Goal: Register for event/course

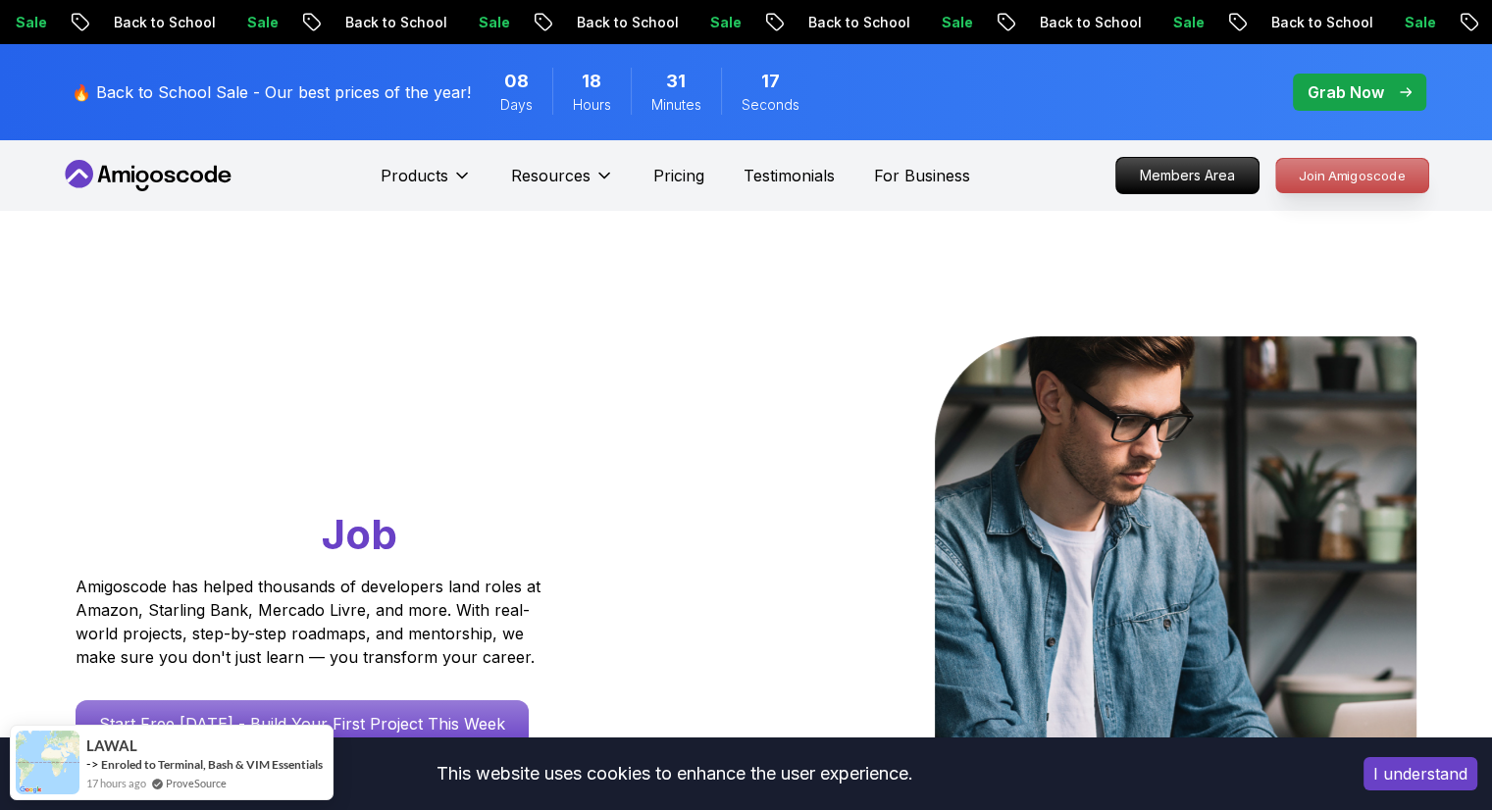
click at [1334, 180] on p "Join Amigoscode" at bounding box center [1352, 175] width 152 height 33
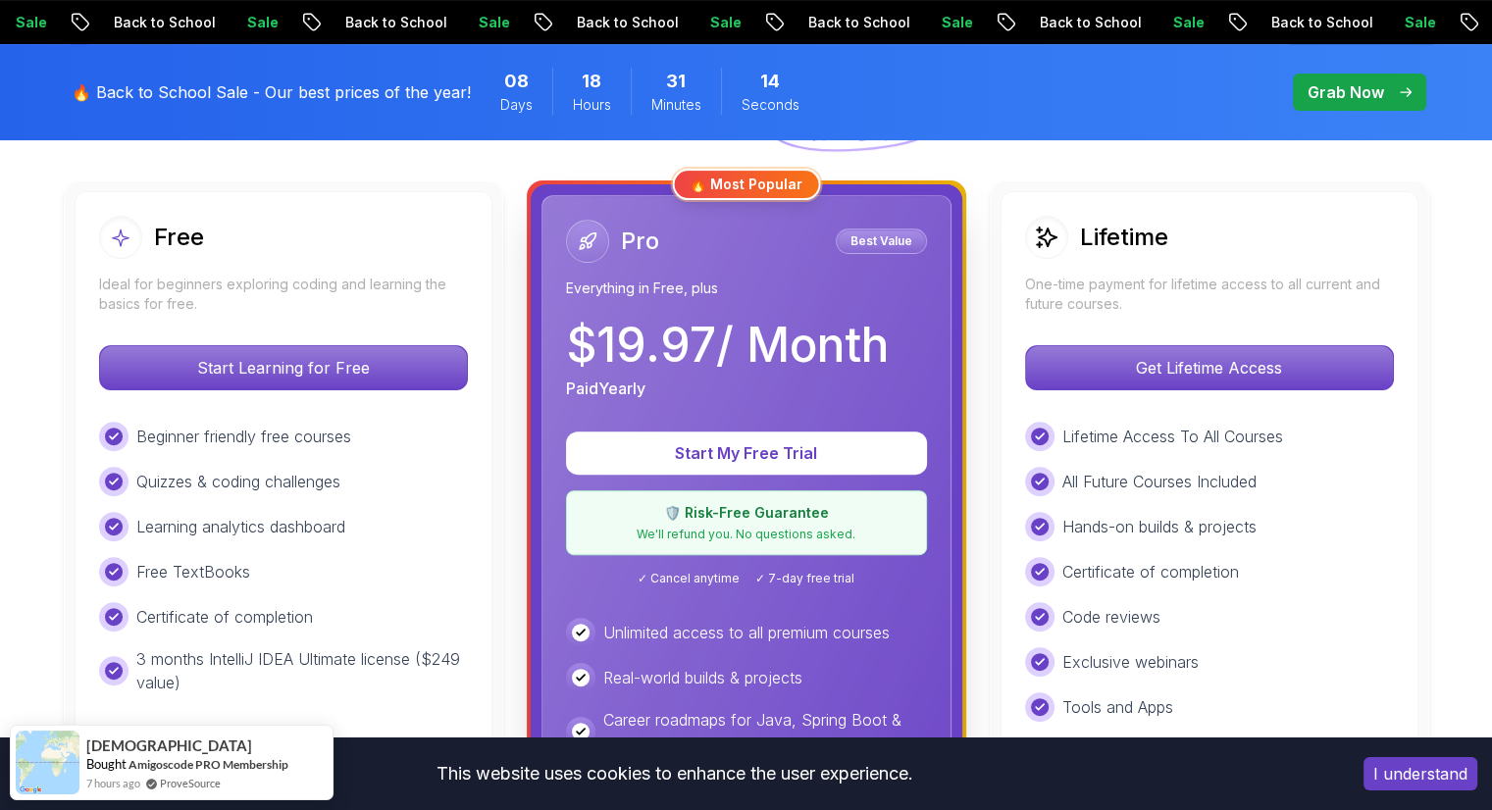
scroll to position [538, 0]
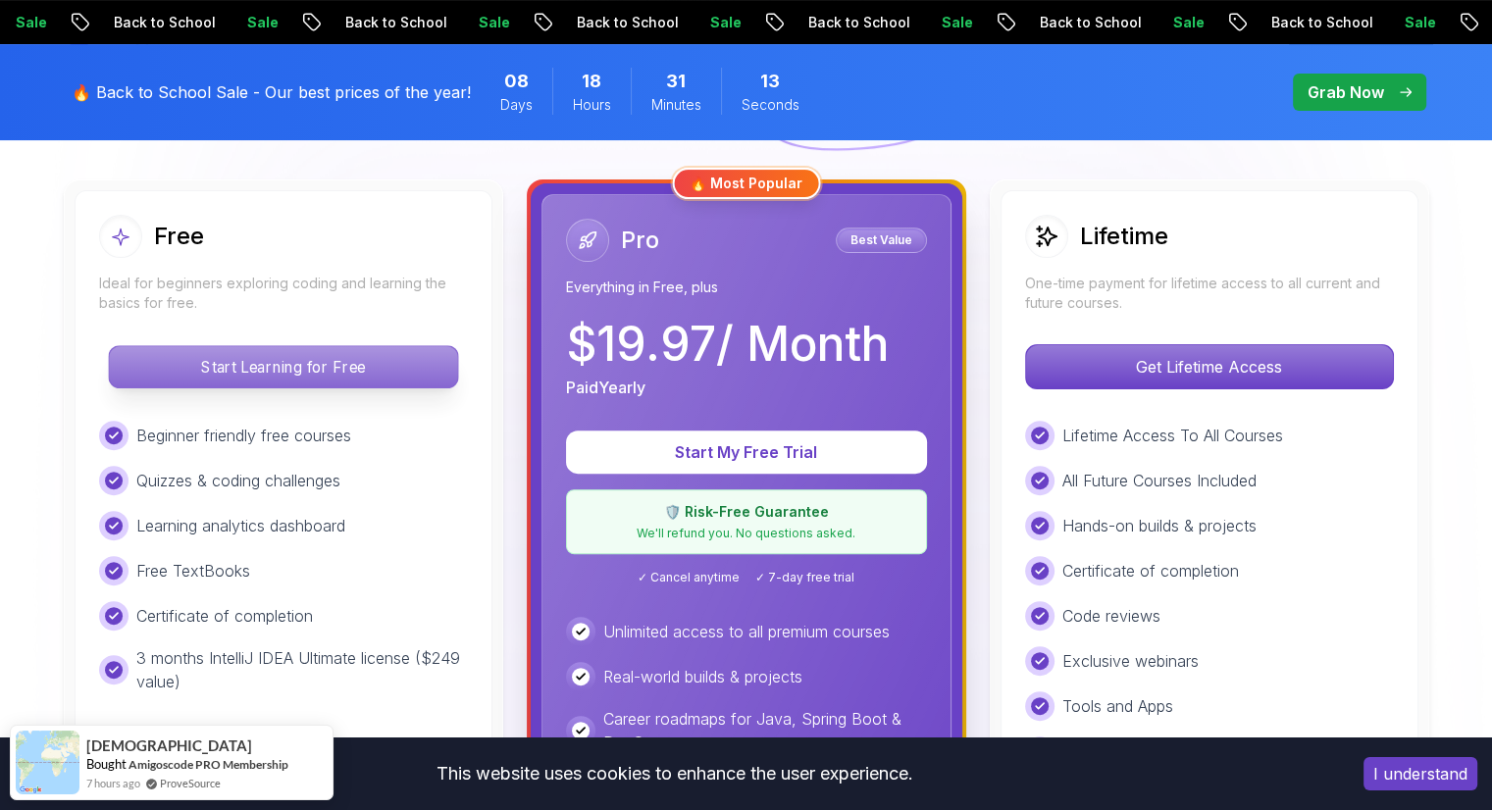
click at [326, 387] on div "Start Learning for Free" at bounding box center [283, 366] width 369 height 45
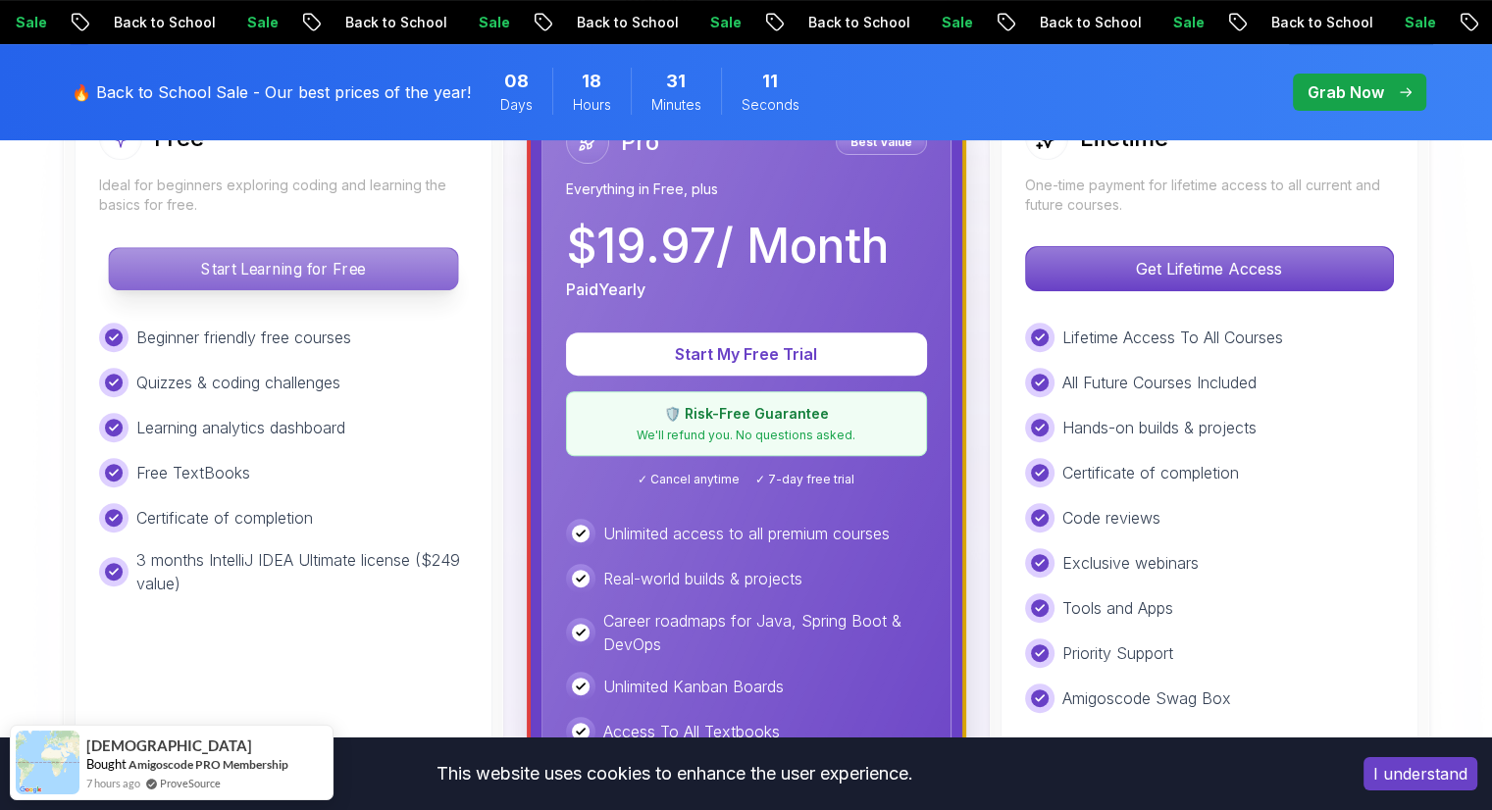
scroll to position [636, 0]
click at [318, 258] on p "Start Learning for Free" at bounding box center [283, 268] width 348 height 41
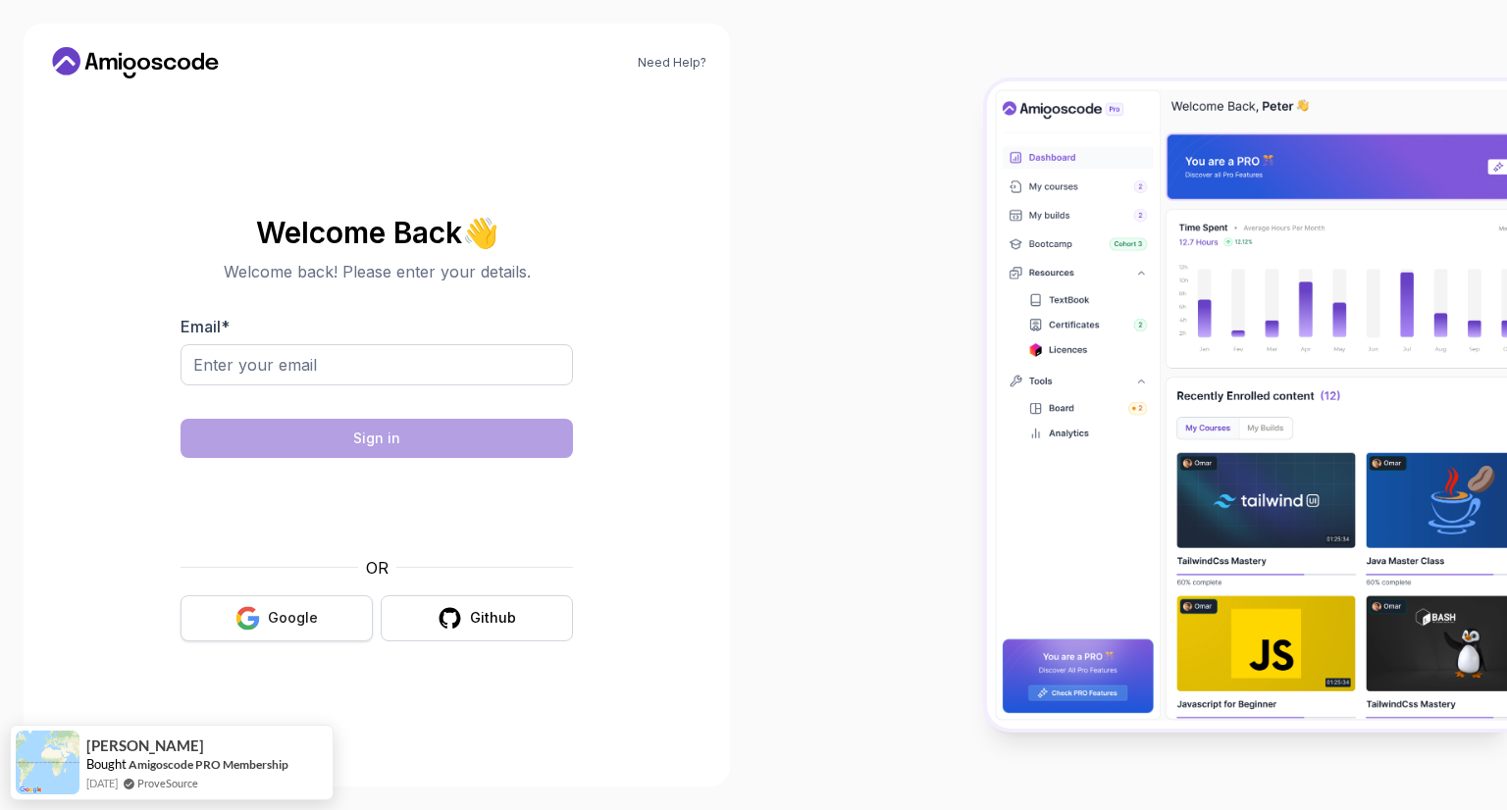
click at [311, 605] on button "Google" at bounding box center [276, 618] width 192 height 46
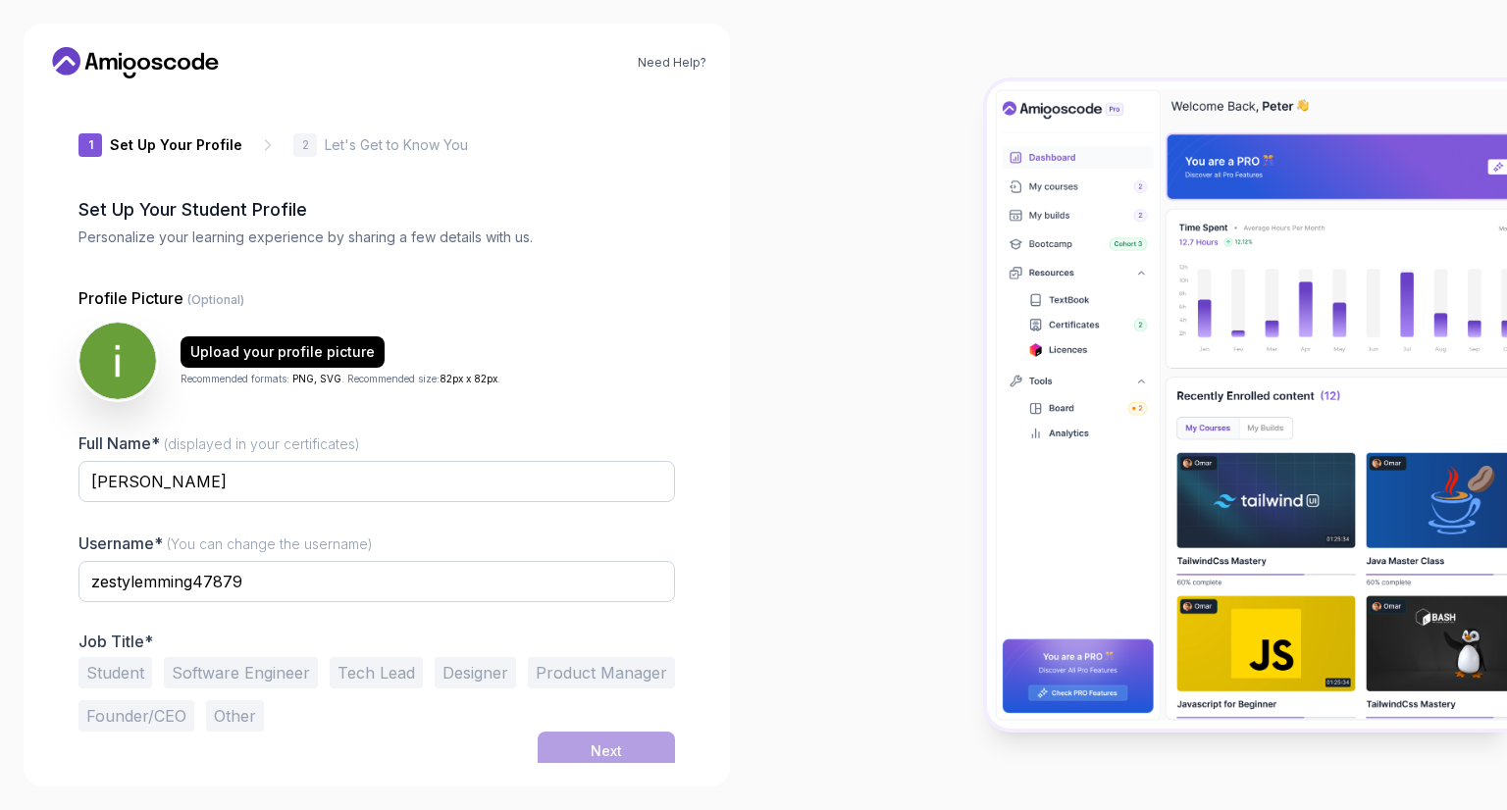
scroll to position [8, 0]
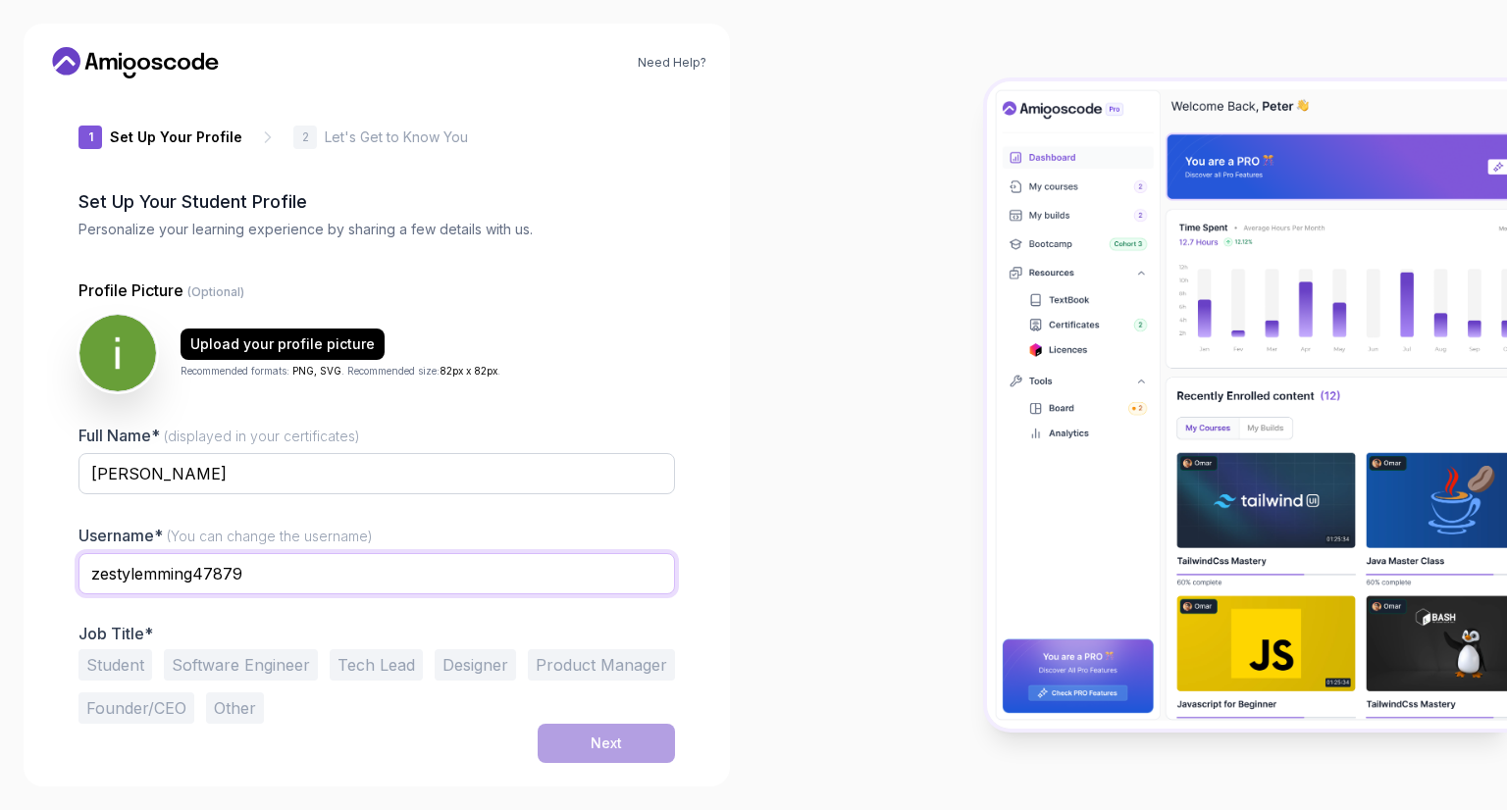
drag, startPoint x: 249, startPoint y: 591, endPoint x: 2, endPoint y: 613, distance: 248.2
click at [2, 613] on div "Need Help? 1 Set Up Your Profile 1 Set Up Your Profile 2 Let's Get to Know You …" at bounding box center [376, 405] width 753 height 810
type input "teklemya"
click at [103, 678] on button "Student" at bounding box center [115, 664] width 74 height 31
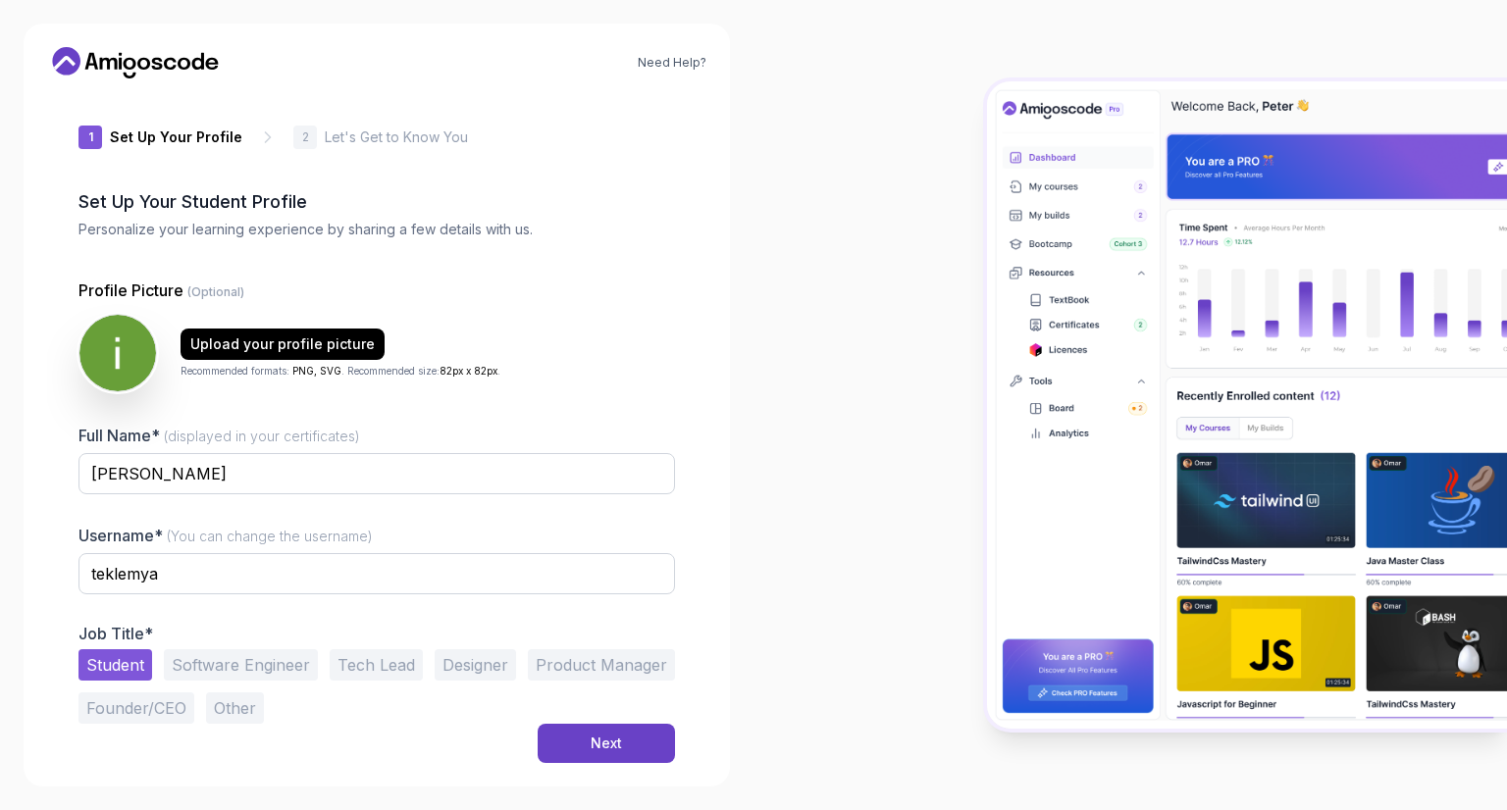
click at [216, 668] on button "Software Engineer" at bounding box center [241, 664] width 154 height 31
click at [149, 665] on button "Student" at bounding box center [115, 664] width 74 height 31
click at [568, 759] on button "Next" at bounding box center [606, 743] width 137 height 39
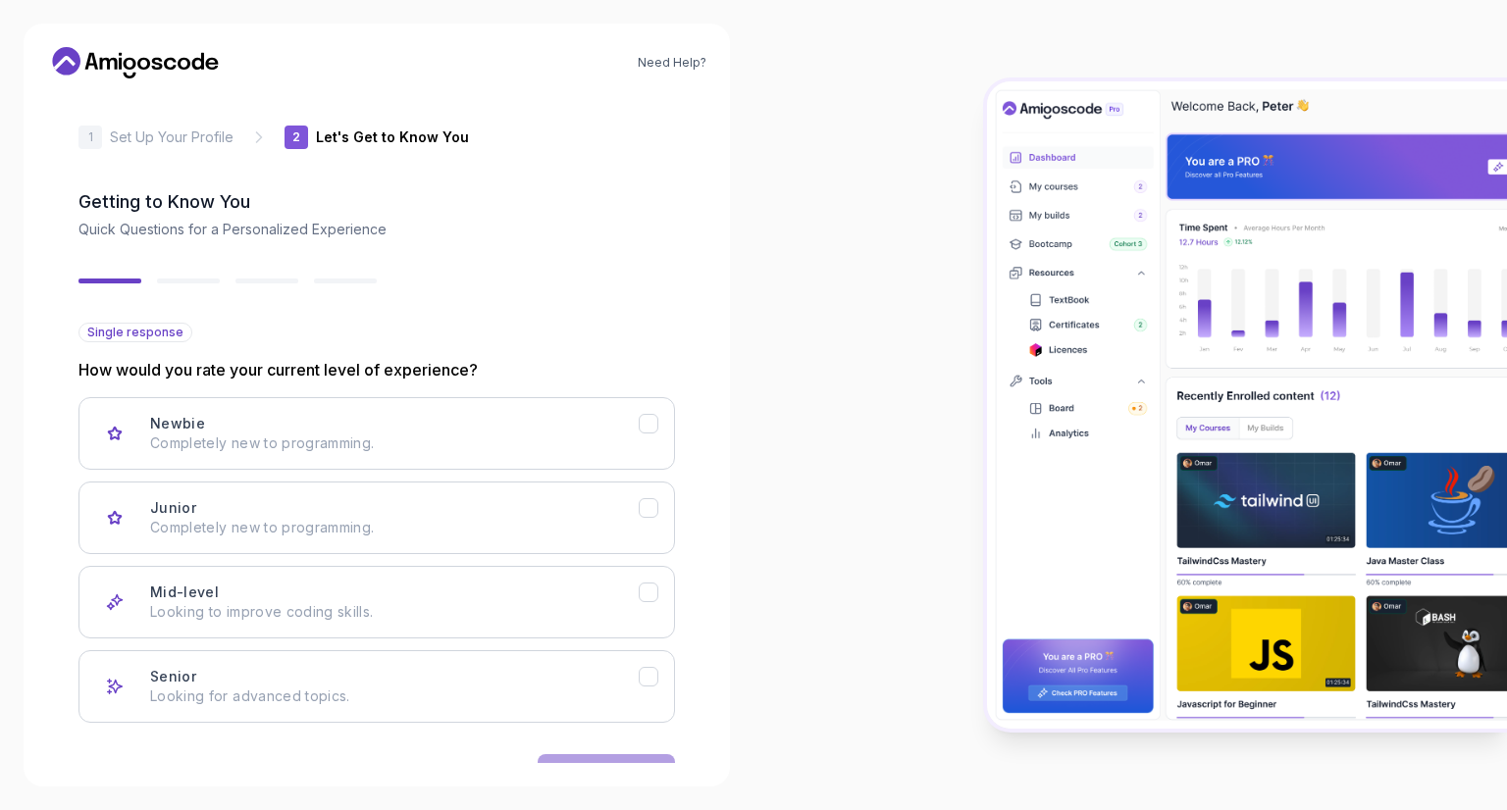
scroll to position [68, 0]
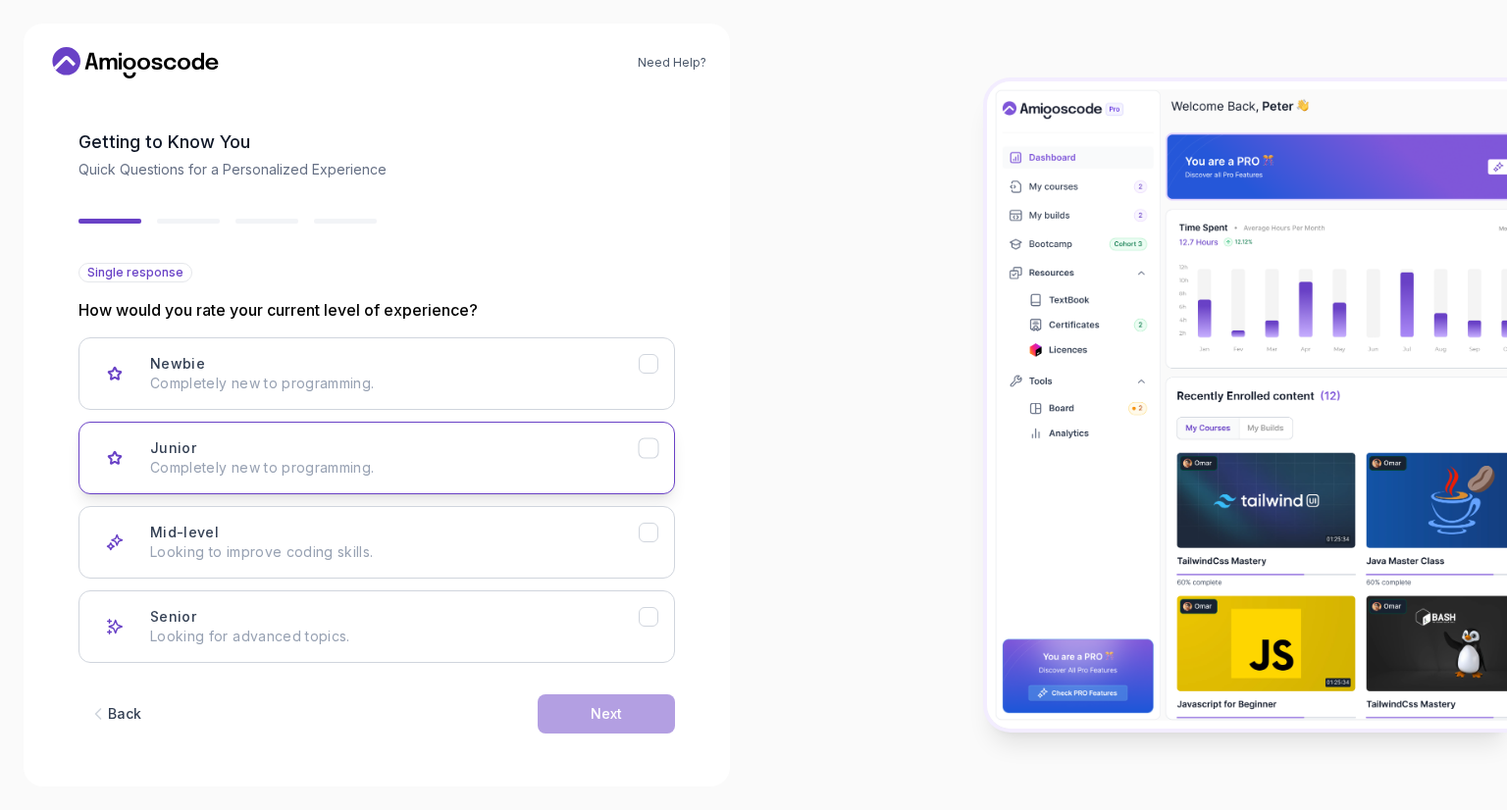
click at [350, 486] on button "Junior Completely new to programming." at bounding box center [376, 458] width 596 height 73
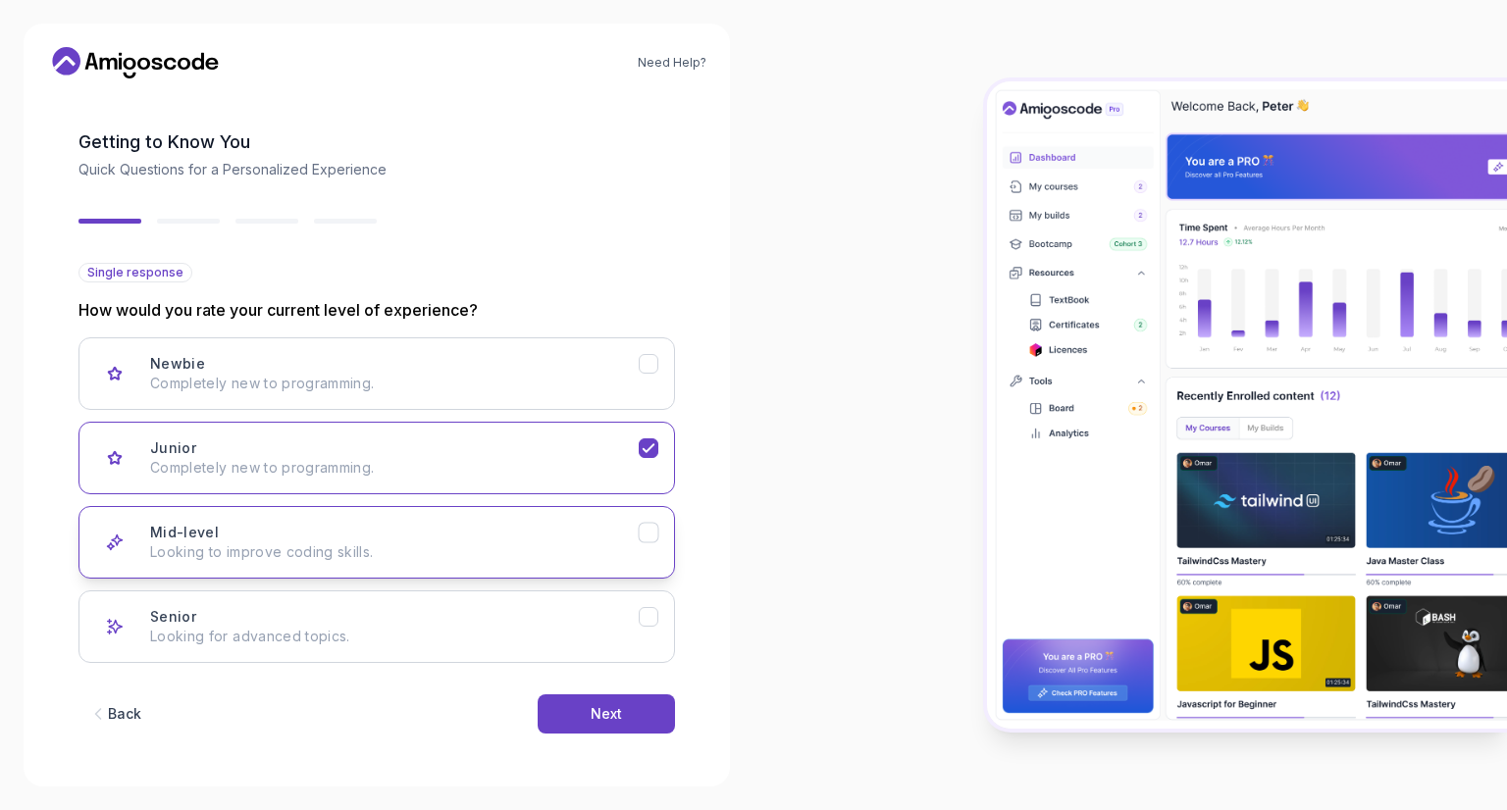
click at [485, 553] on p "Looking to improve coding skills." at bounding box center [394, 552] width 489 height 20
click at [521, 473] on p "Completely new to programming." at bounding box center [394, 468] width 489 height 20
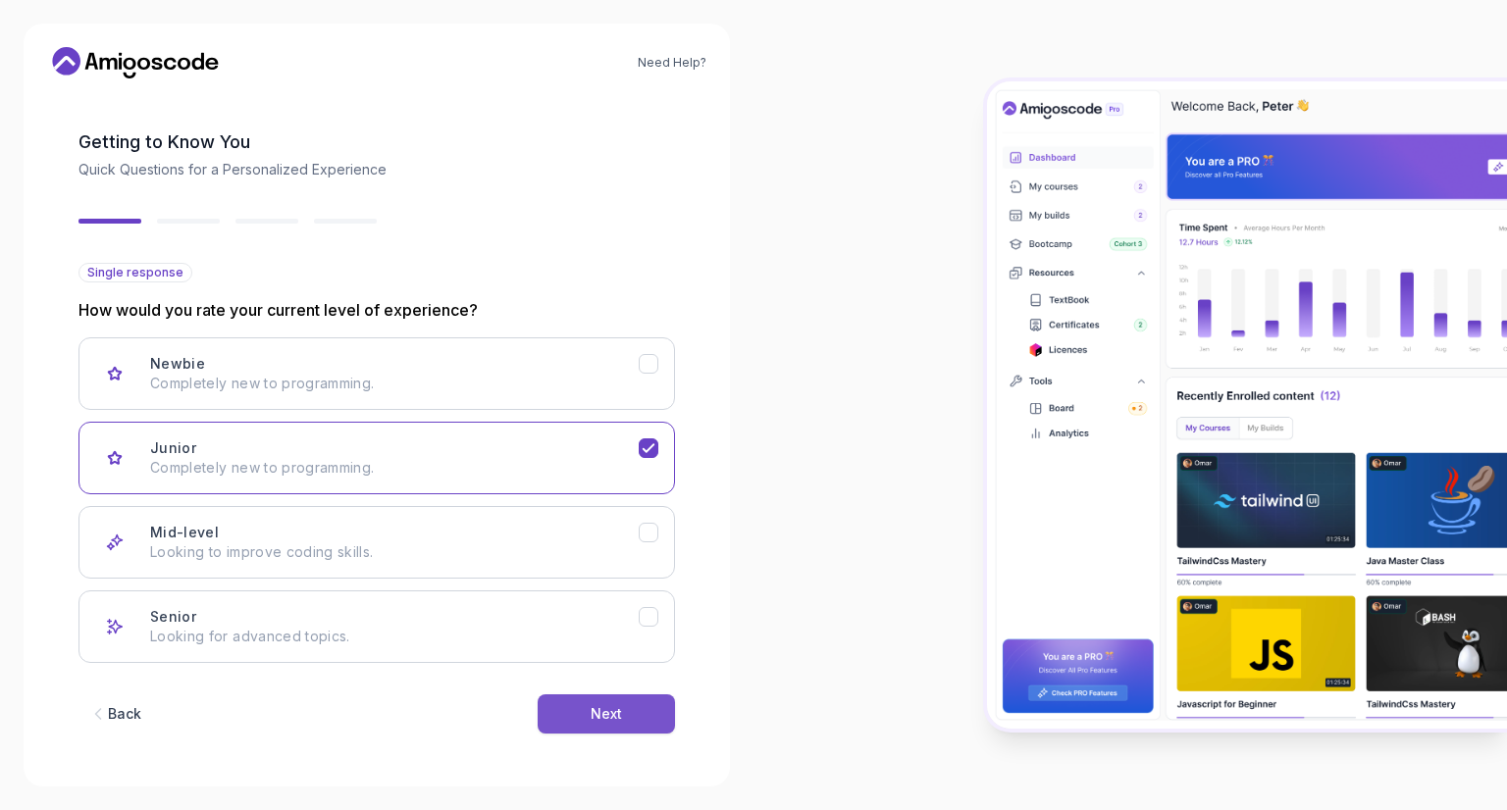
click at [567, 714] on button "Next" at bounding box center [606, 714] width 137 height 39
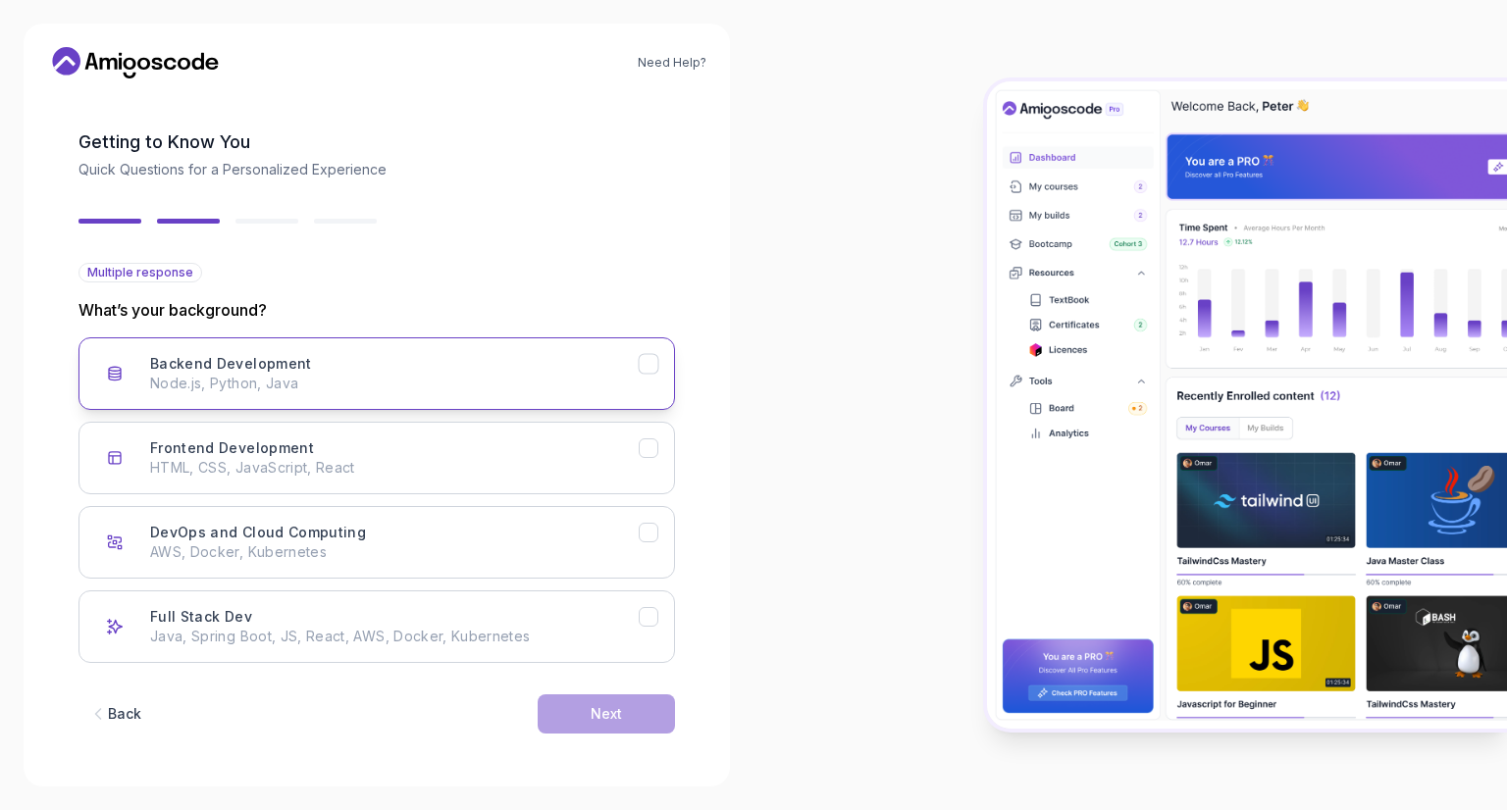
click at [391, 369] on div "Backend Development Node.js, Python, Java" at bounding box center [394, 373] width 489 height 39
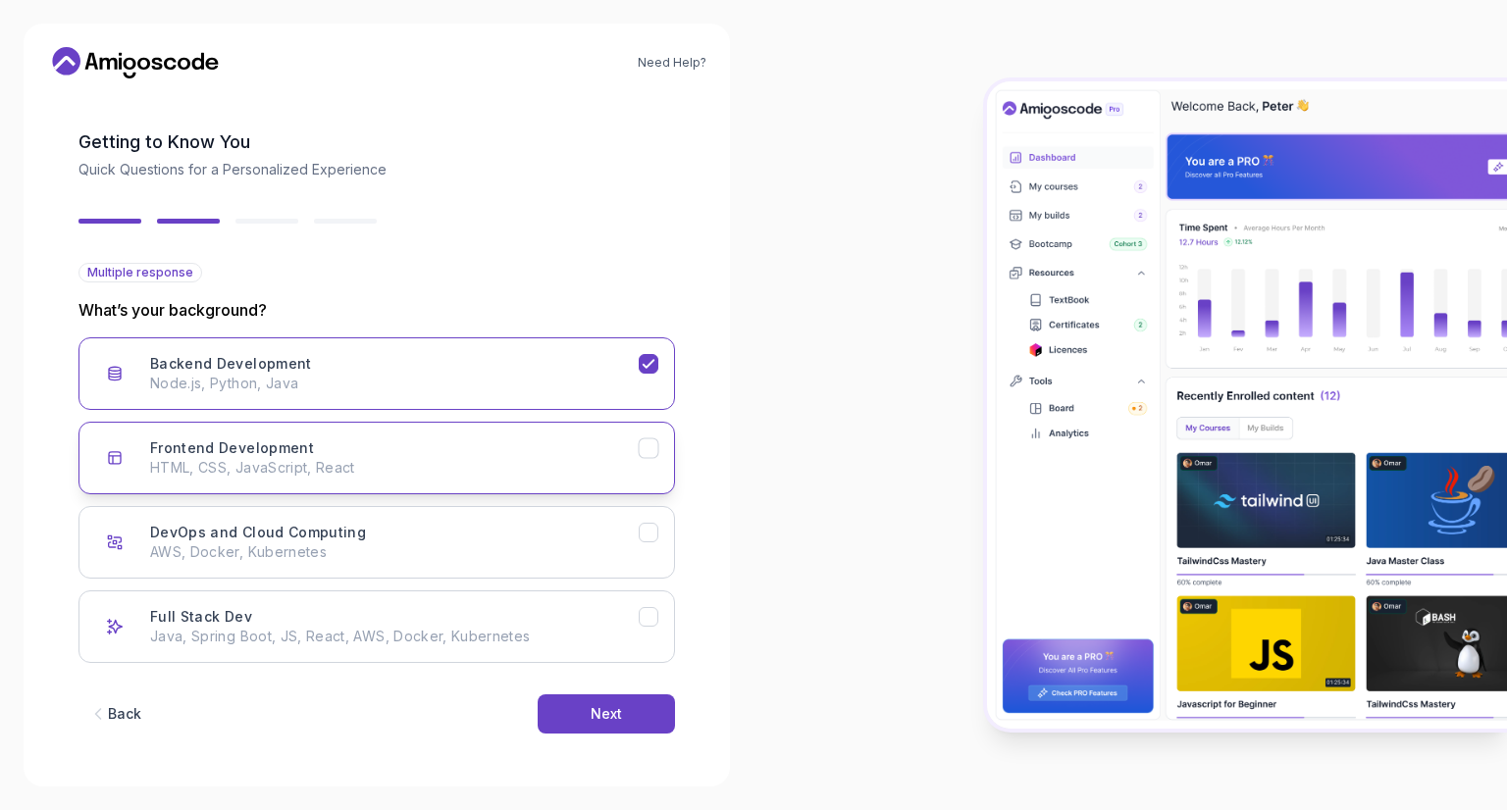
click at [338, 441] on div "Frontend Development HTML, CSS, JavaScript, React" at bounding box center [394, 457] width 489 height 39
click at [573, 716] on button "Next" at bounding box center [606, 714] width 137 height 39
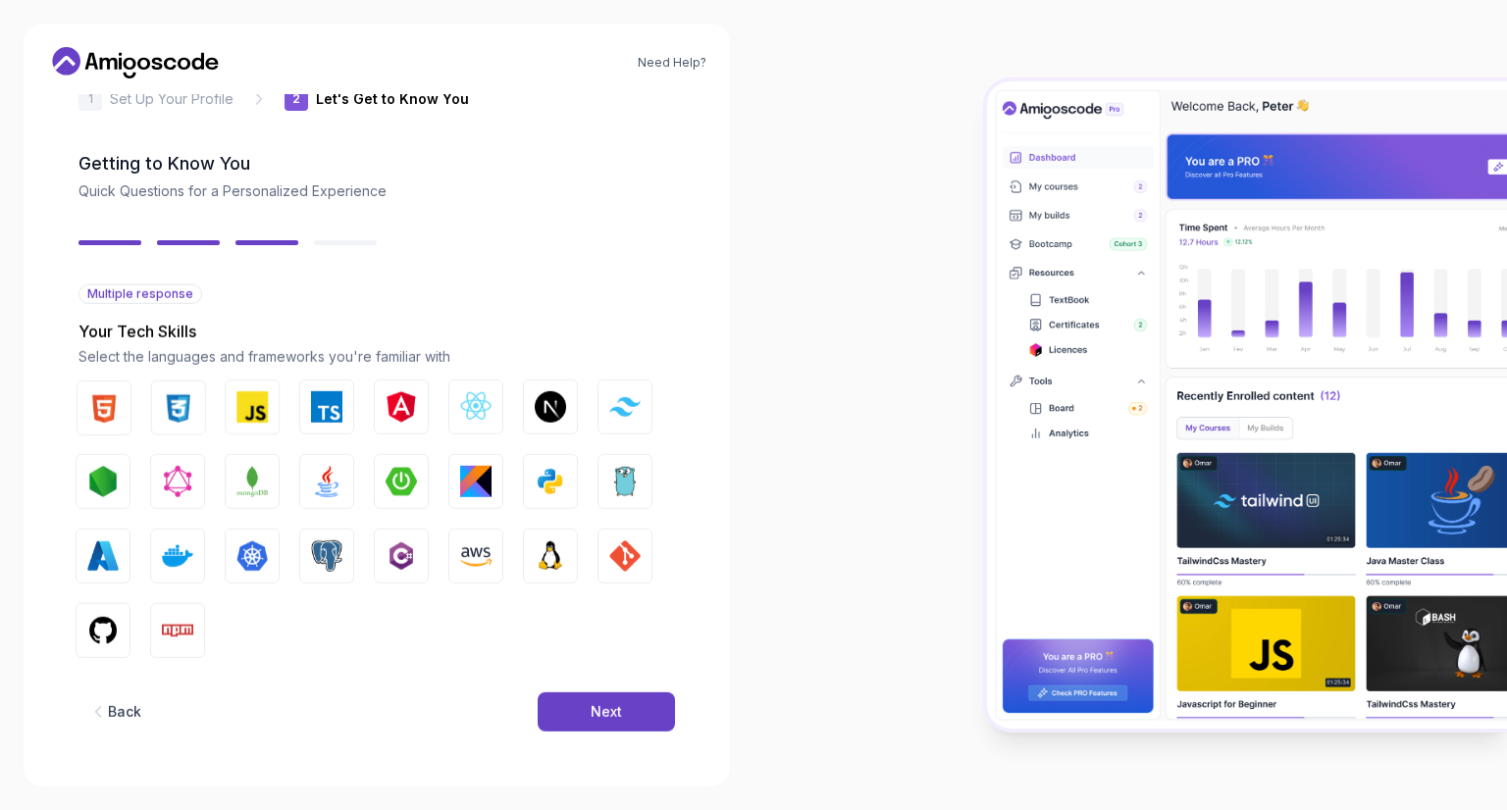
scroll to position [46, 0]
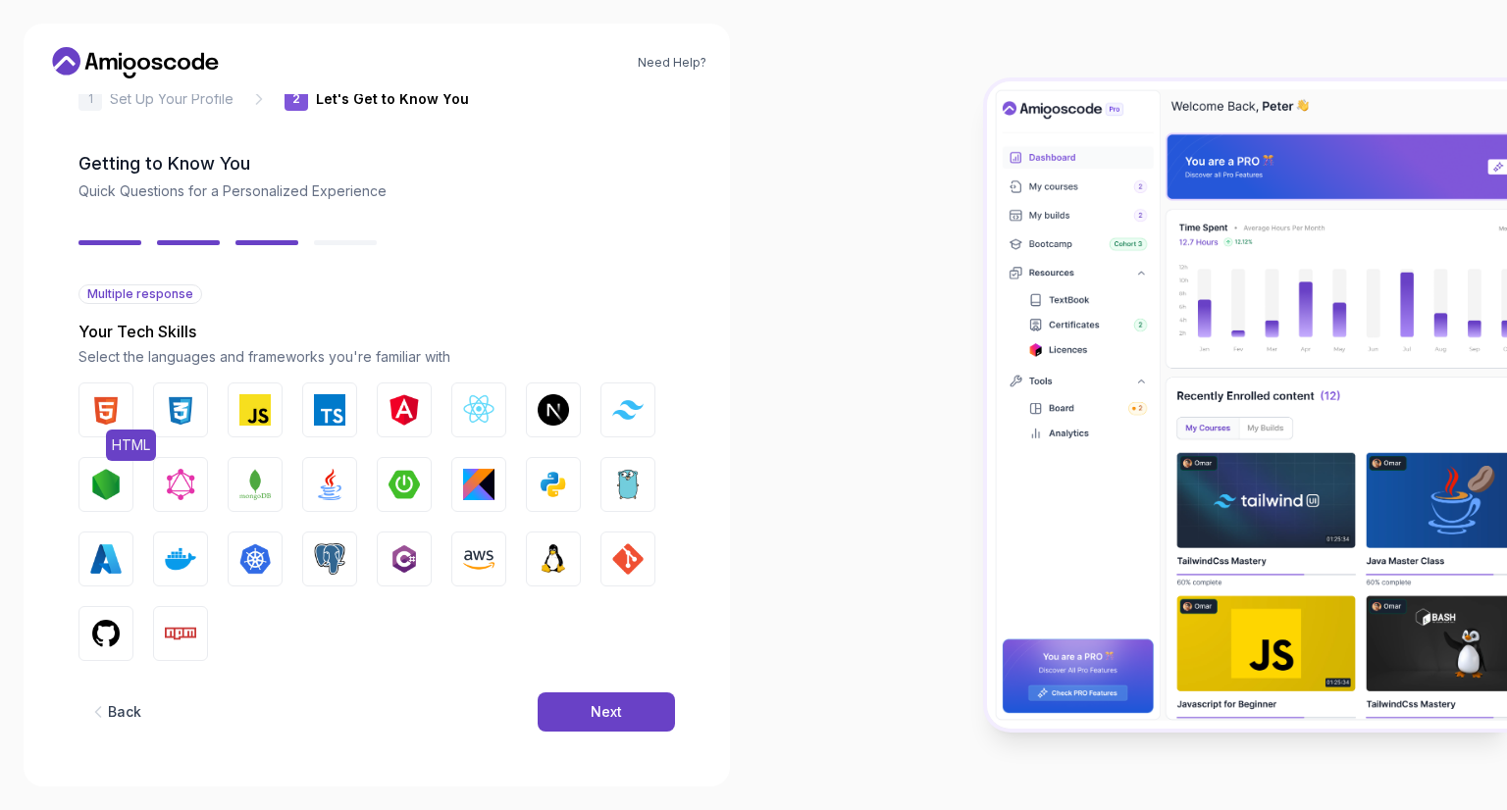
click at [122, 405] on button "HTML" at bounding box center [105, 410] width 55 height 55
click at [169, 410] on img "button" at bounding box center [180, 409] width 31 height 31
click at [236, 413] on button "JavaScript" at bounding box center [255, 410] width 55 height 55
click at [400, 403] on img "button" at bounding box center [403, 409] width 31 height 31
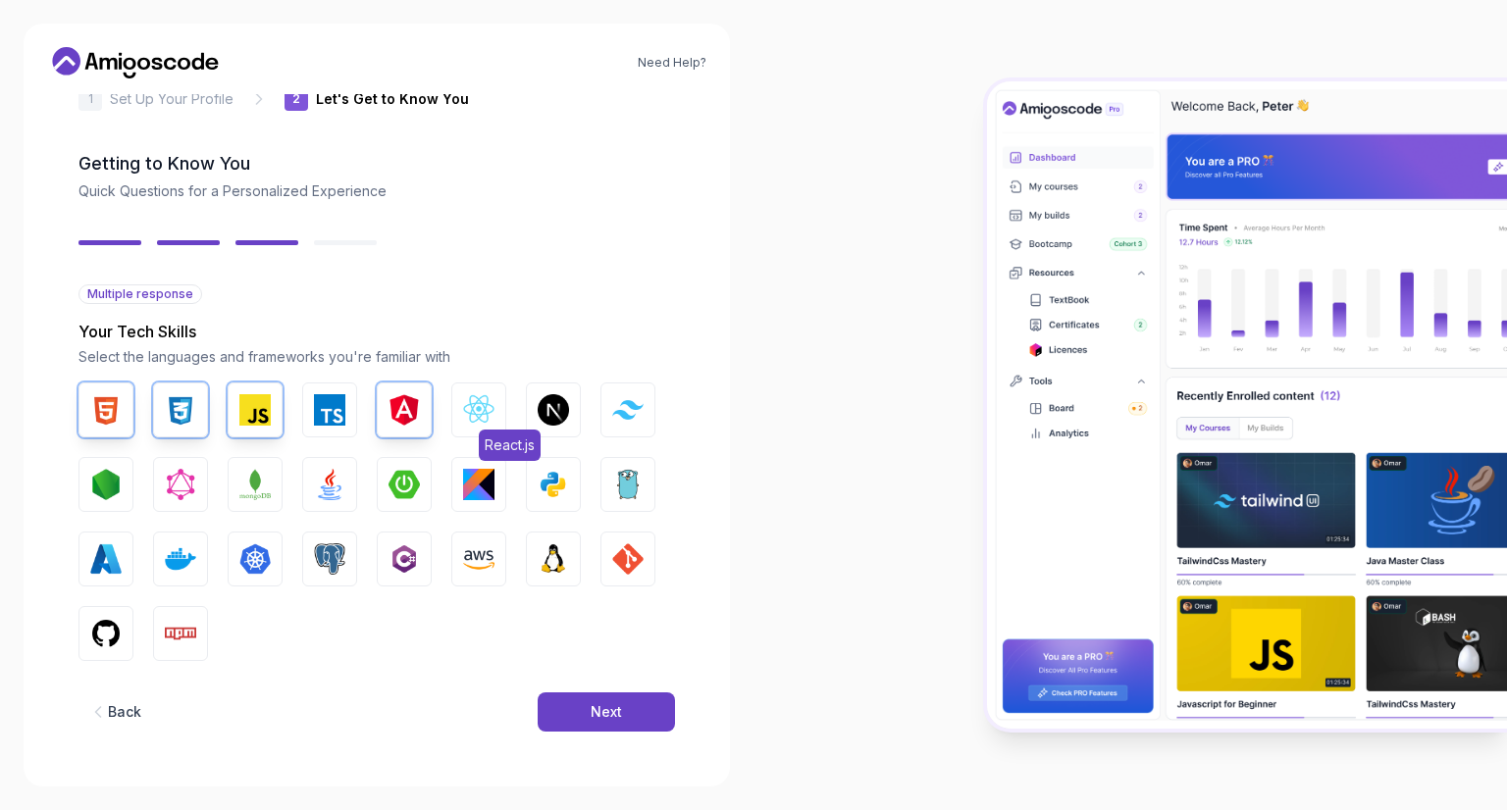
click at [472, 397] on img "button" at bounding box center [478, 409] width 31 height 31
click at [621, 397] on button "Tailwind CSS" at bounding box center [627, 410] width 55 height 55
click at [318, 486] on img "button" at bounding box center [329, 484] width 31 height 31
click at [381, 486] on button "Spring Boot" at bounding box center [404, 484] width 55 height 55
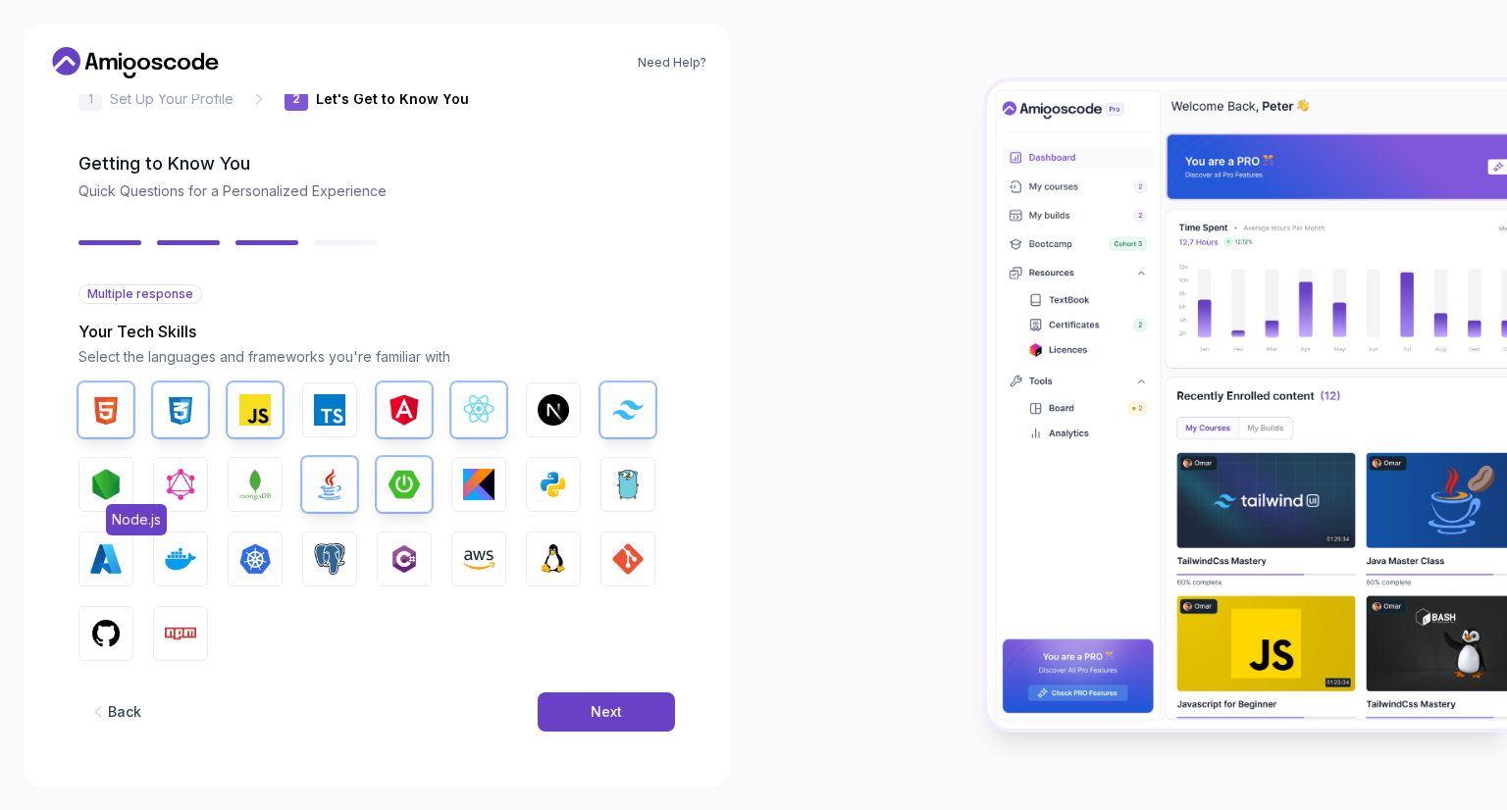
click at [114, 488] on img "button" at bounding box center [105, 484] width 31 height 31
click at [537, 565] on button "Linux" at bounding box center [553, 559] width 55 height 55
click at [615, 550] on img "button" at bounding box center [627, 558] width 31 height 31
click at [470, 568] on img "button" at bounding box center [478, 558] width 31 height 31
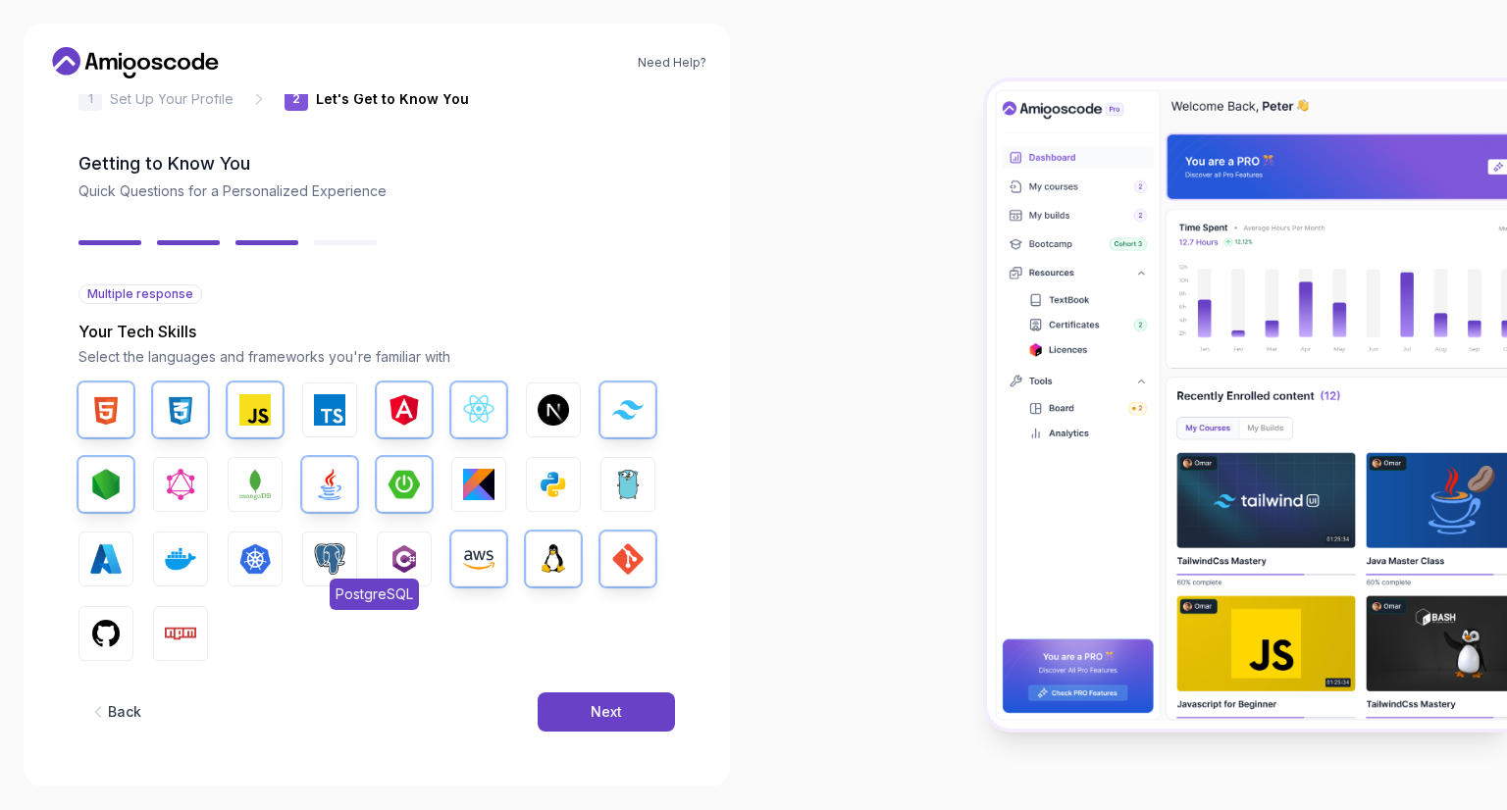
click at [312, 554] on button "PostgreSQL" at bounding box center [329, 559] width 55 height 55
click at [182, 562] on img "button" at bounding box center [180, 558] width 31 height 31
click at [126, 641] on button "GitHub" at bounding box center [105, 633] width 55 height 55
click at [574, 472] on button "Python" at bounding box center [553, 484] width 55 height 55
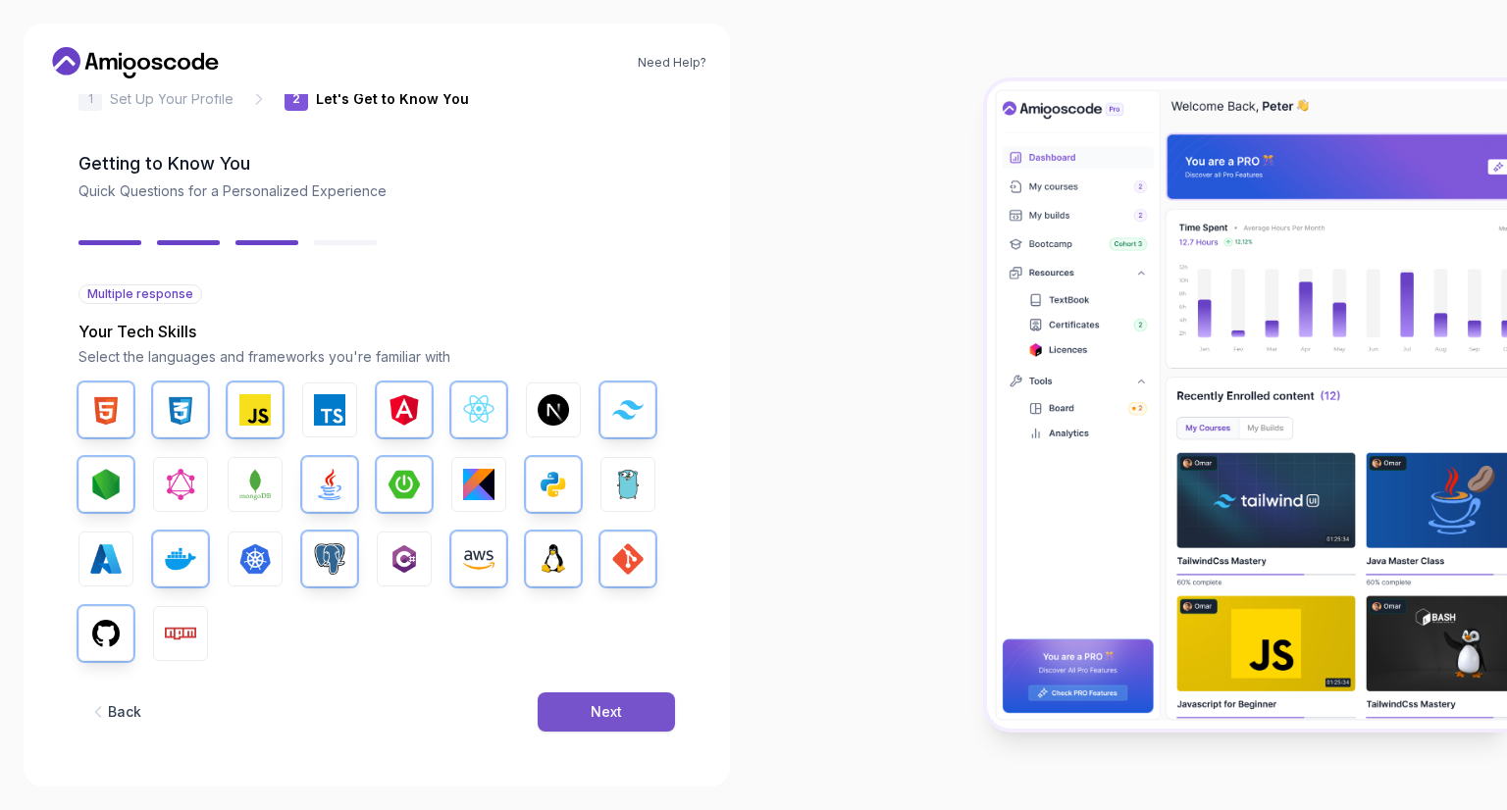
click at [596, 707] on div "Next" at bounding box center [606, 712] width 31 height 20
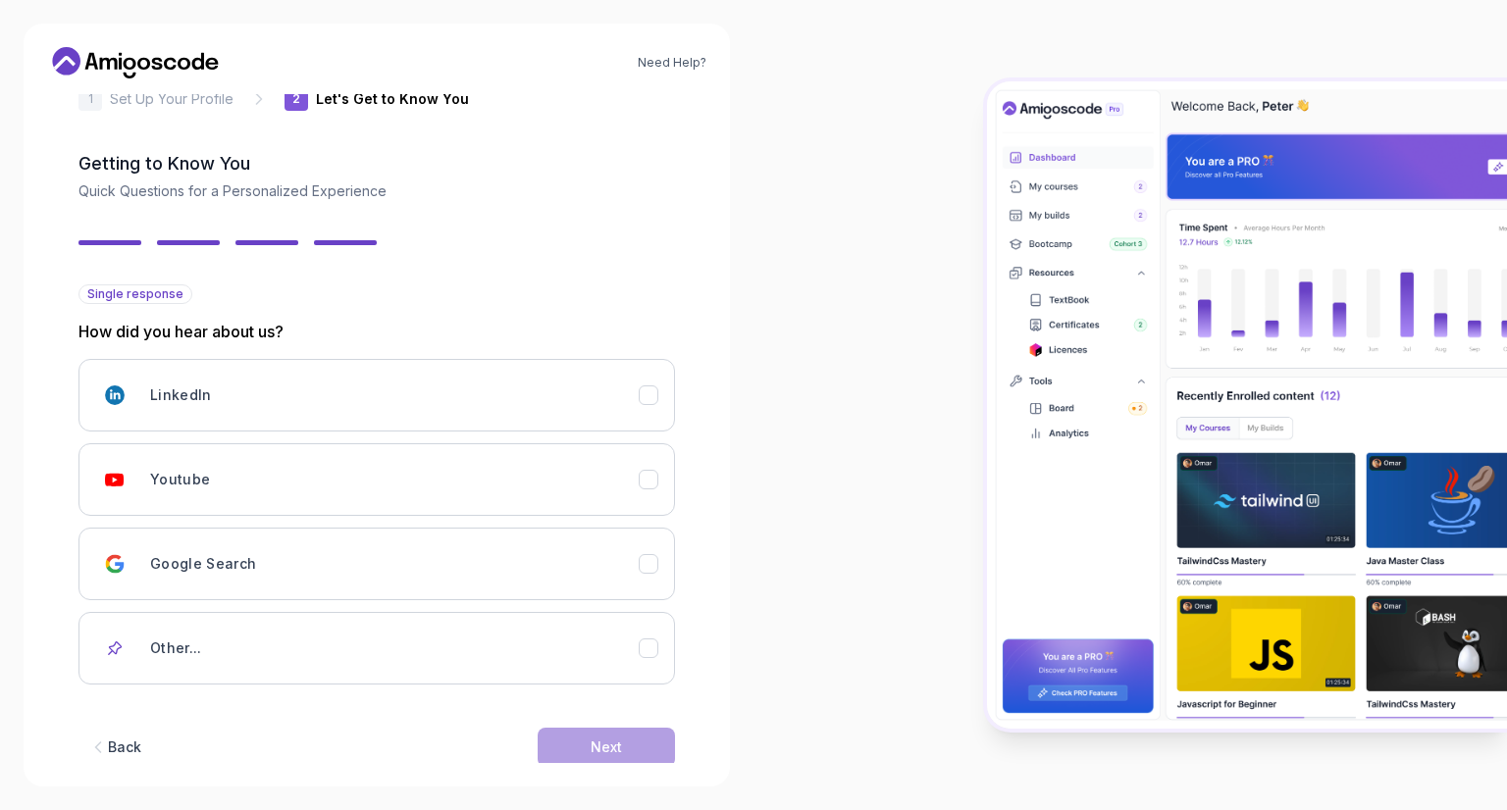
scroll to position [79, 0]
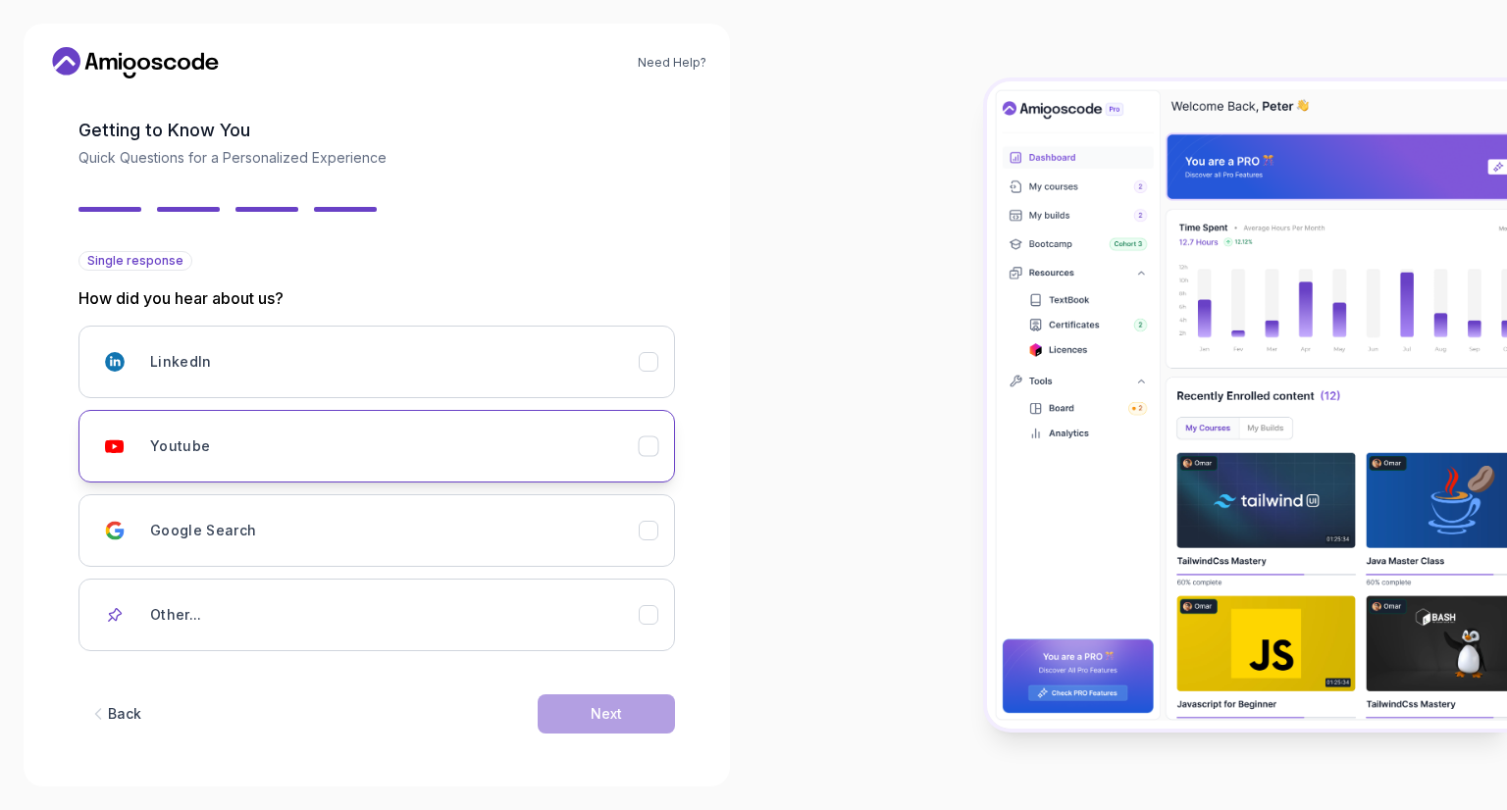
click at [522, 453] on div "Youtube" at bounding box center [394, 446] width 489 height 39
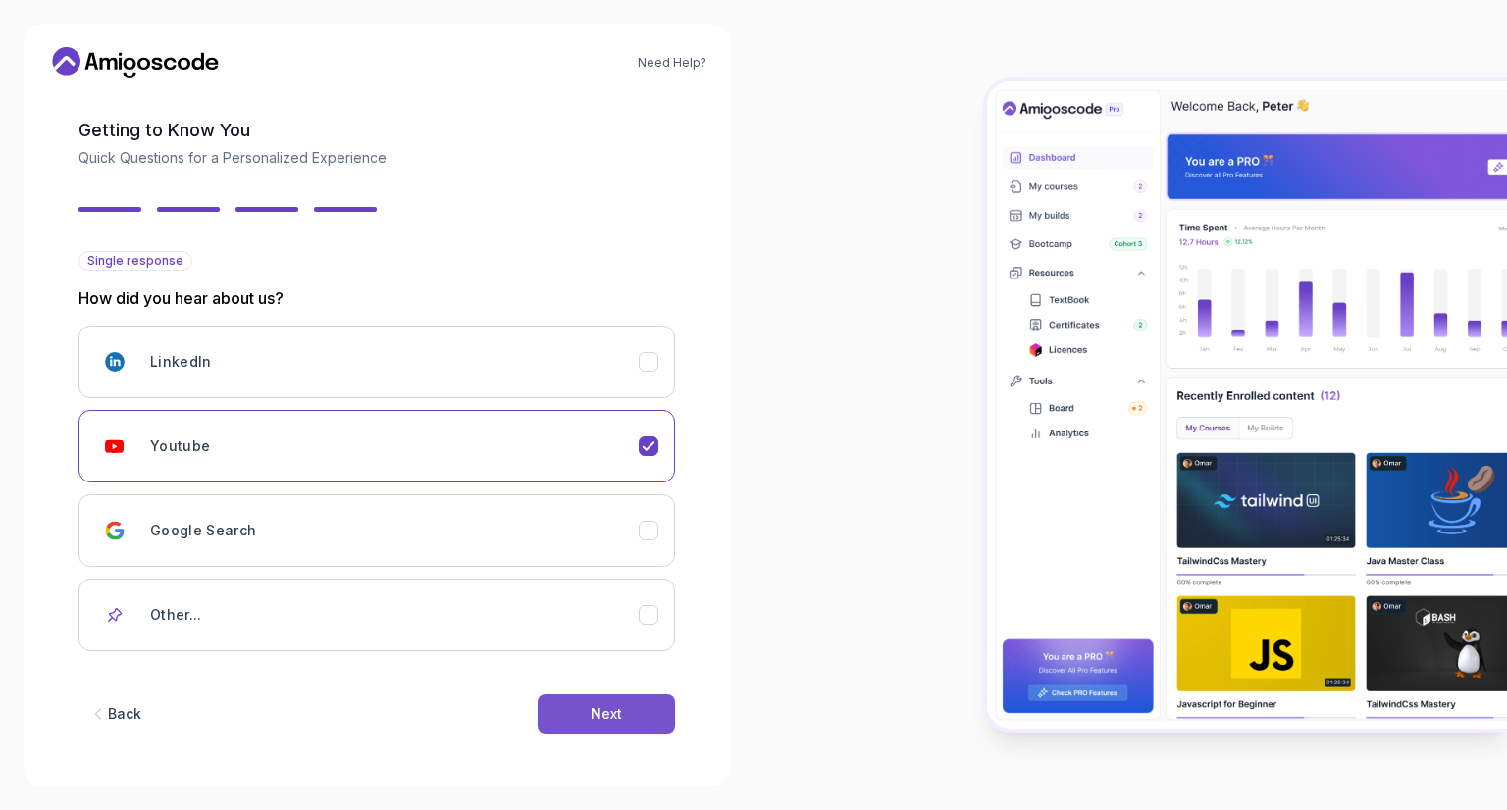
click at [596, 710] on div "Next" at bounding box center [606, 714] width 31 height 20
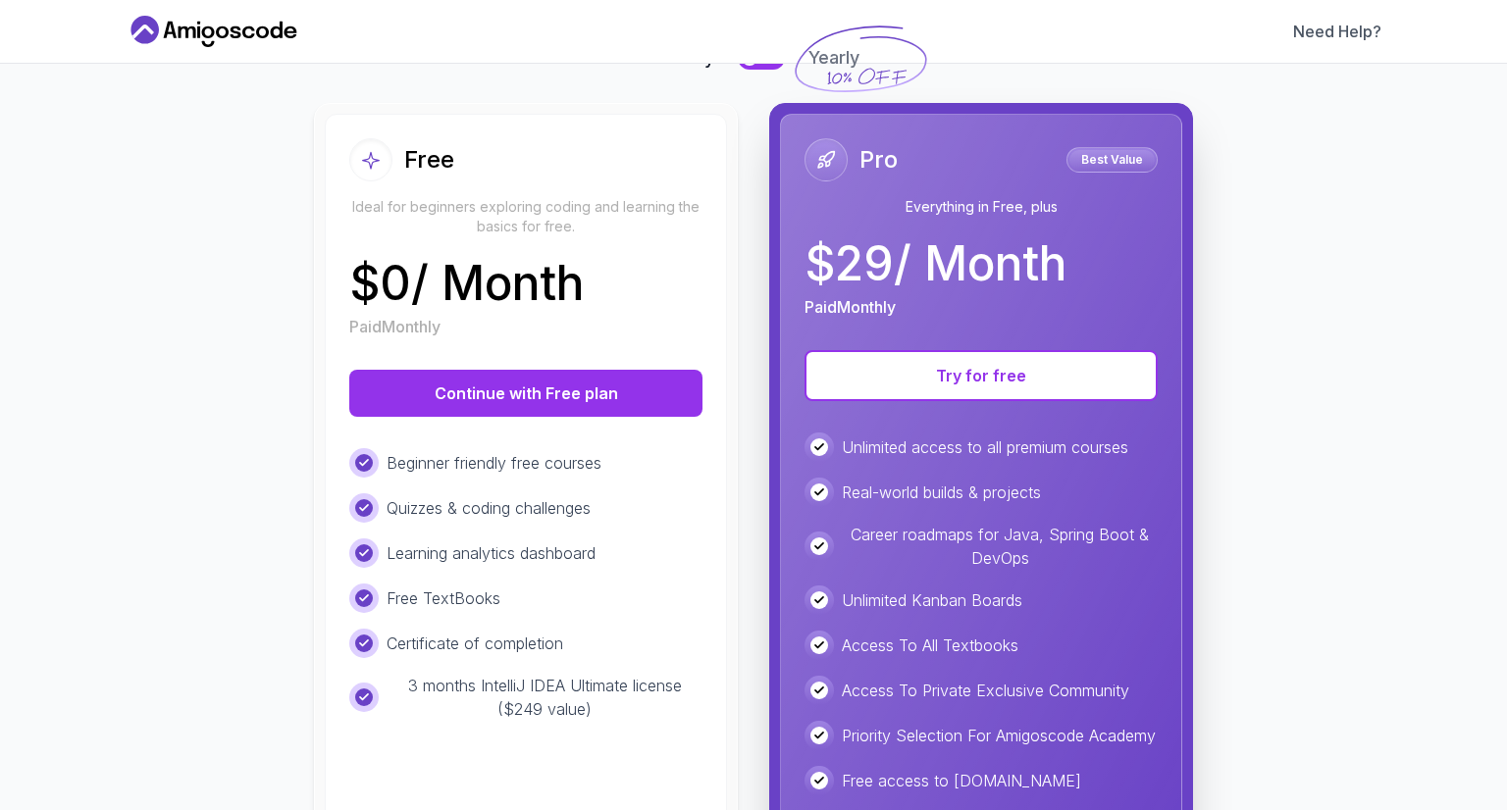
scroll to position [177, 0]
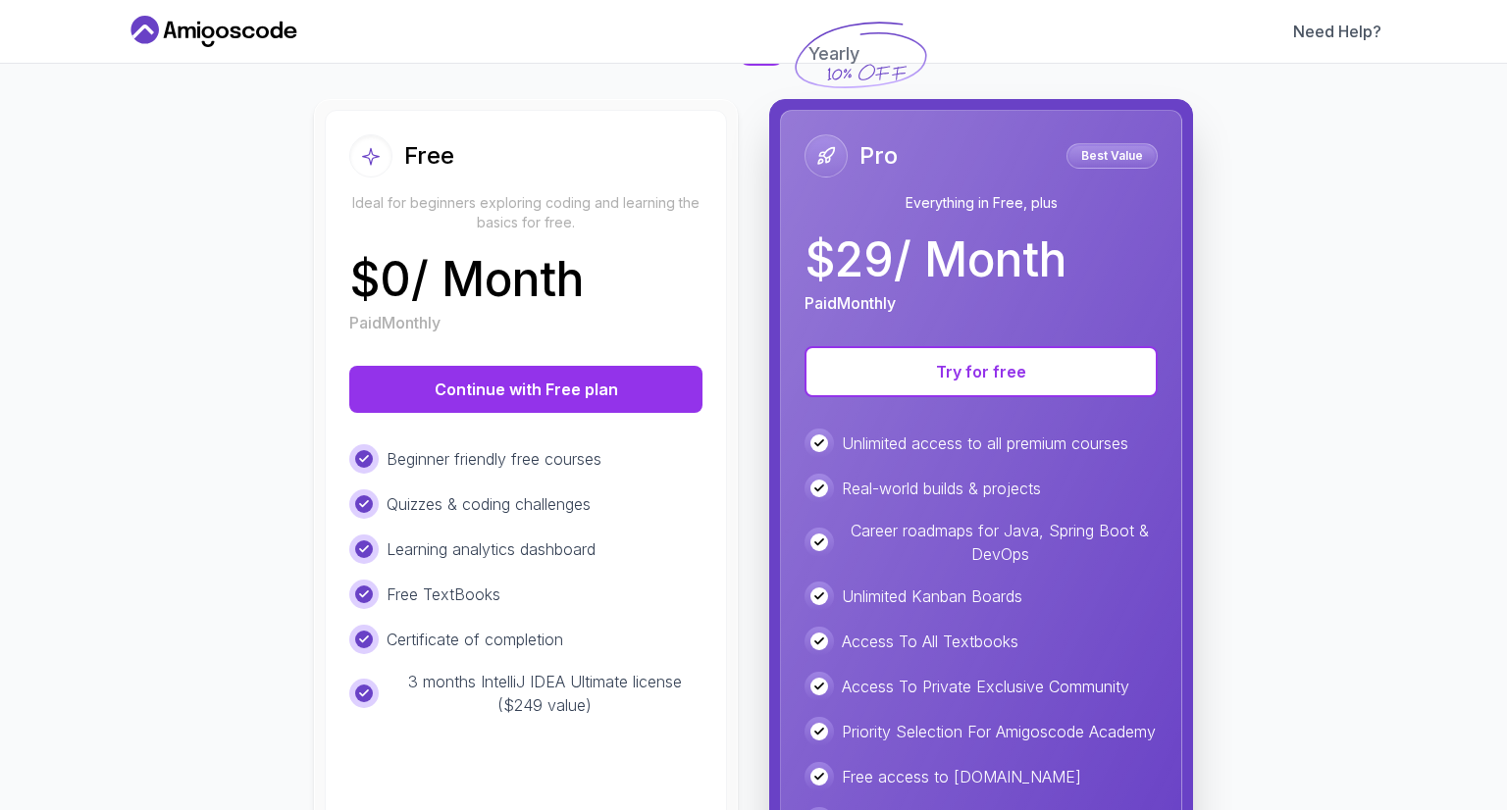
click at [584, 680] on p "3 months IntelliJ IDEA Ultimate license ($249 value)" at bounding box center [544, 693] width 316 height 47
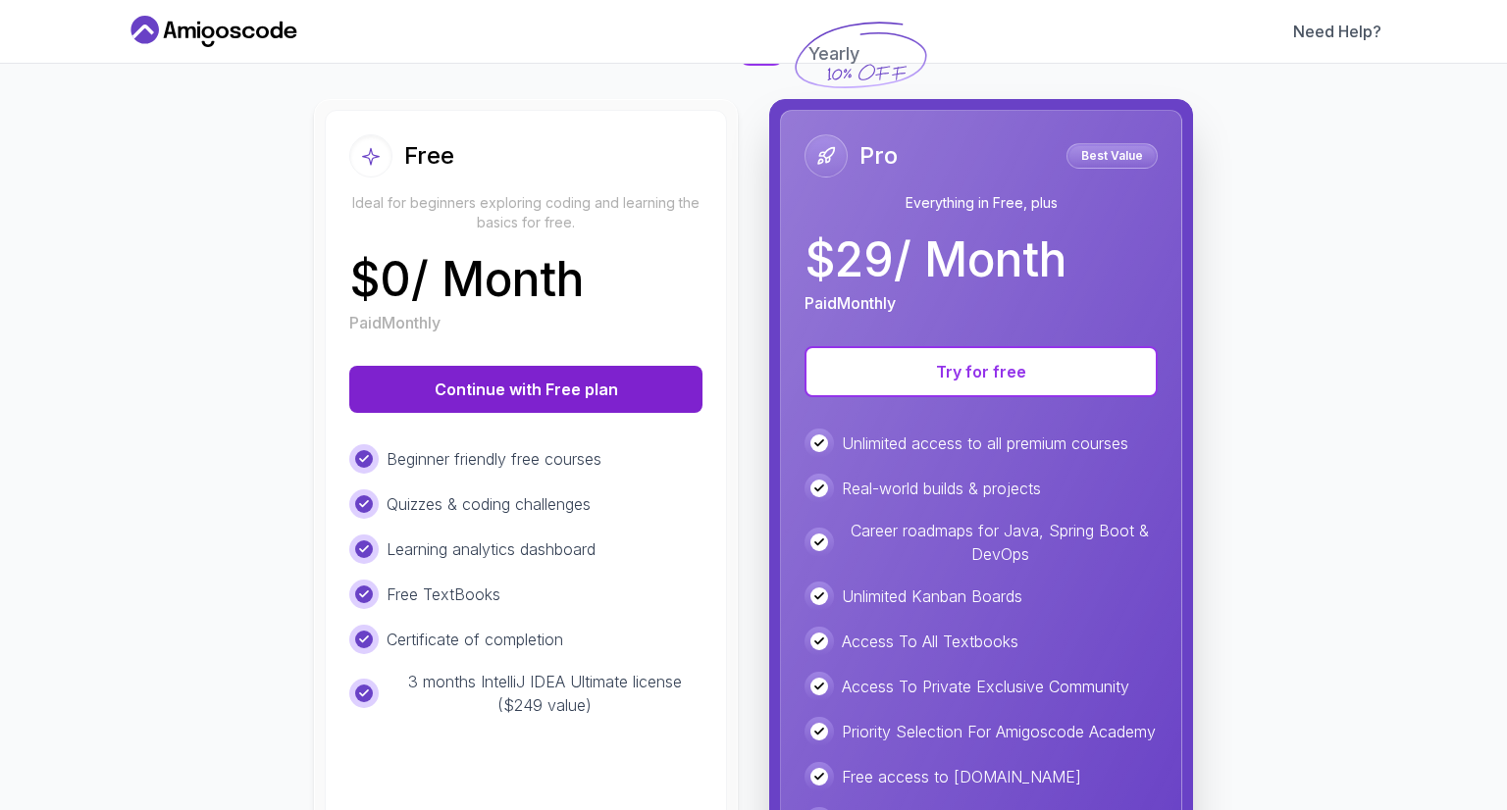
click at [498, 386] on button "Continue with Free plan" at bounding box center [525, 389] width 353 height 47
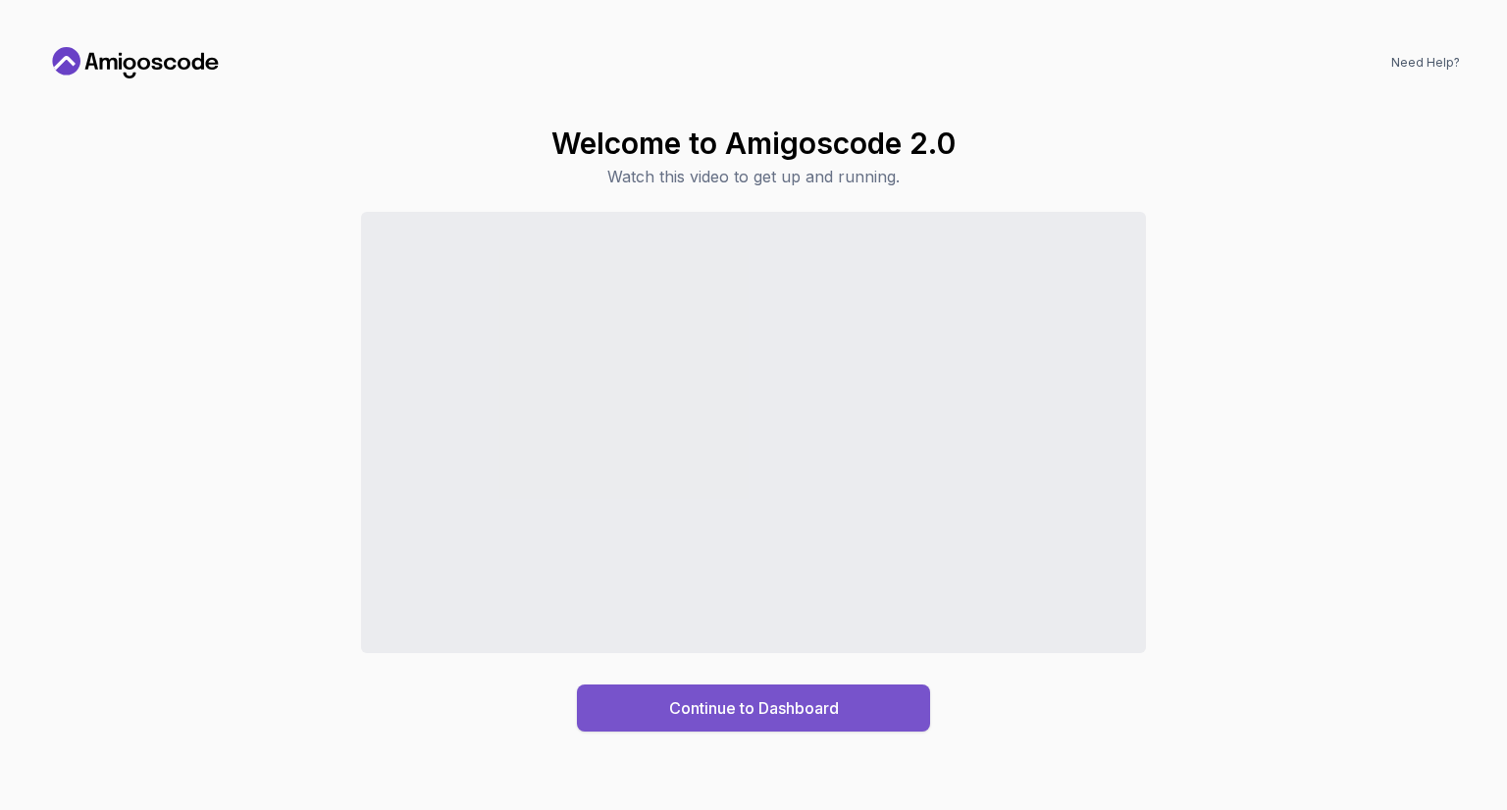
click at [675, 705] on div "Continue to Dashboard" at bounding box center [754, 708] width 170 height 24
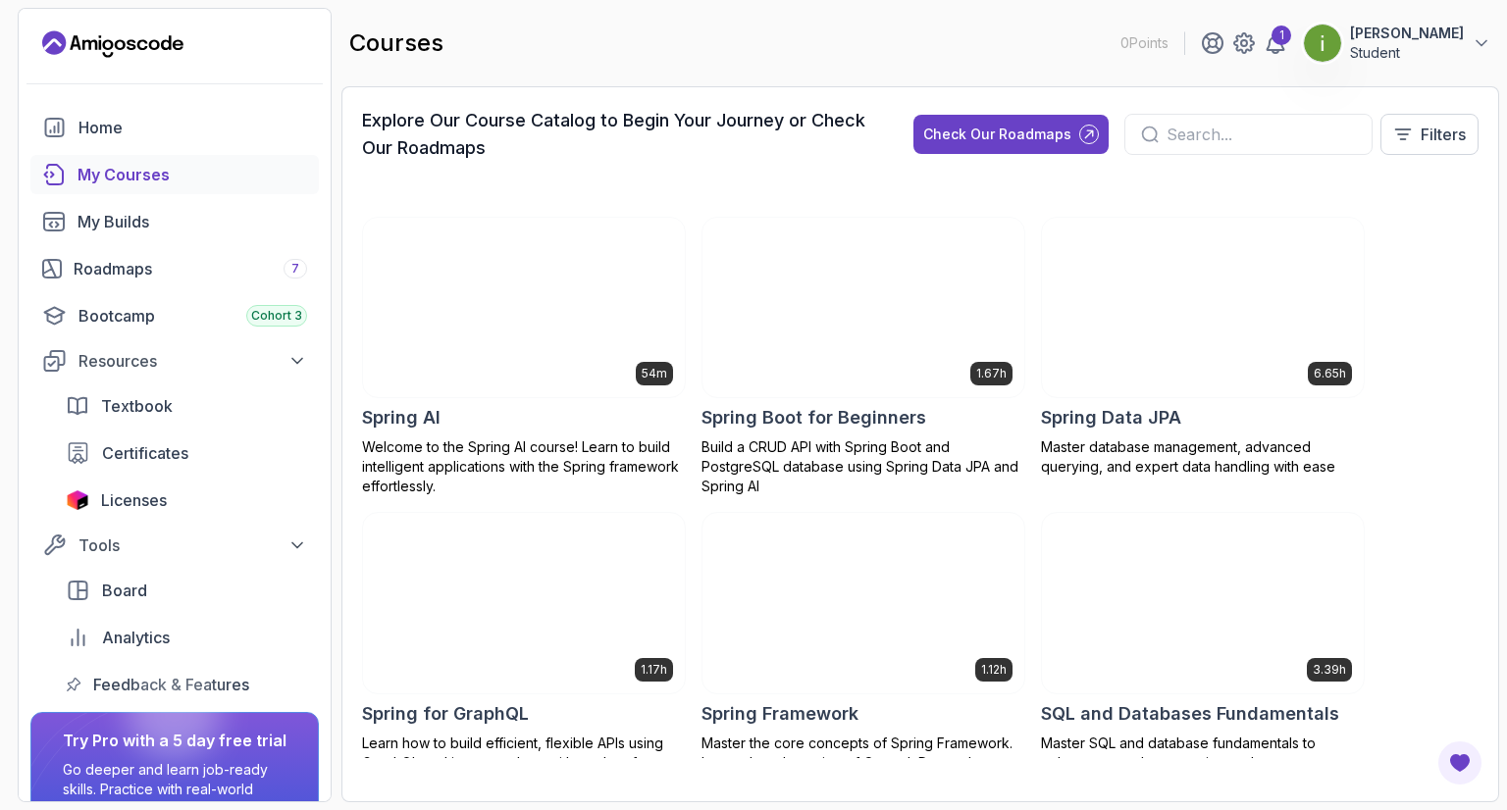
scroll to position [3530, 0]
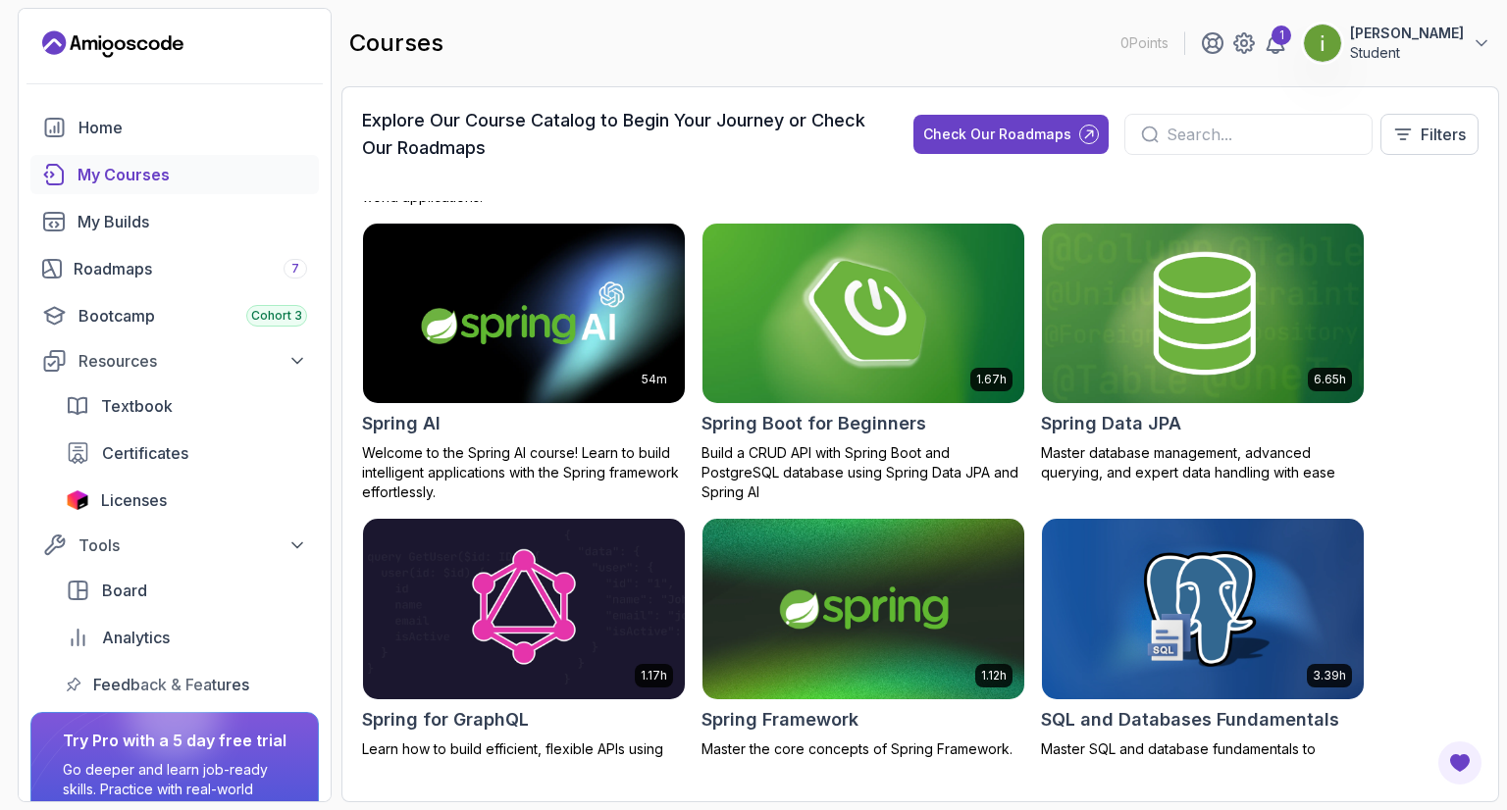
click at [848, 327] on img at bounding box center [863, 313] width 337 height 189
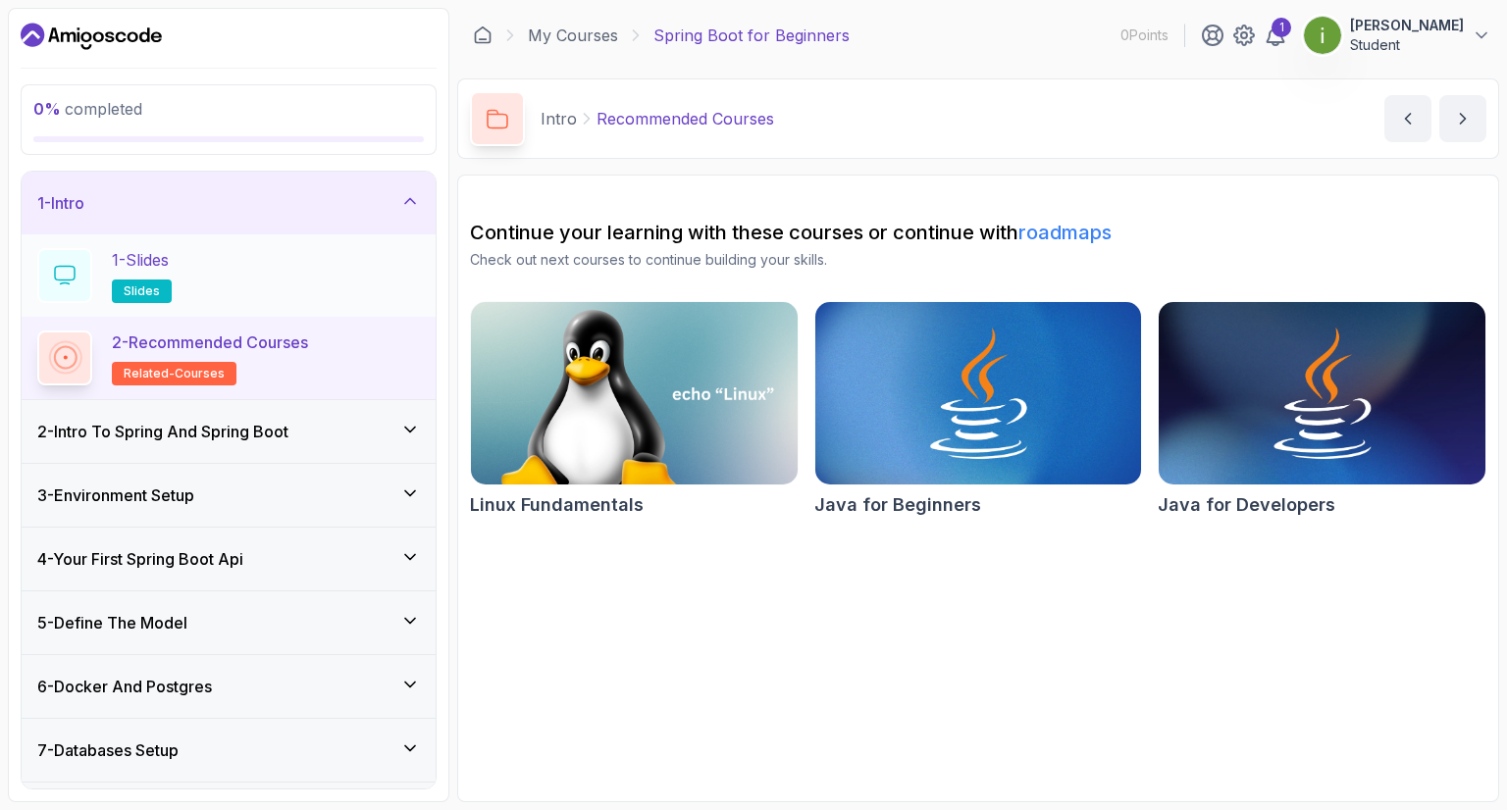
click at [126, 287] on span "slides" at bounding box center [142, 291] width 36 height 16
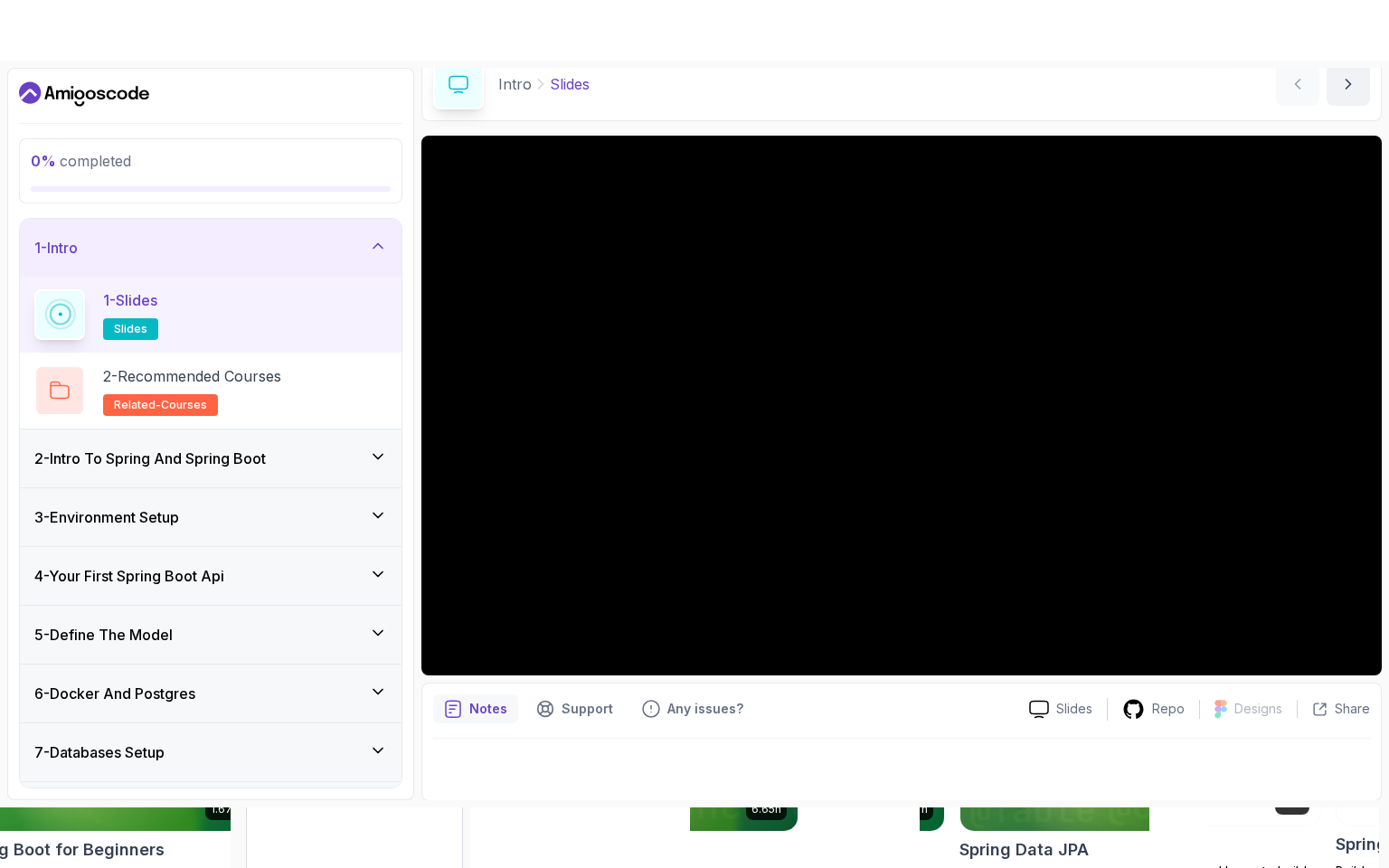
scroll to position [87, 0]
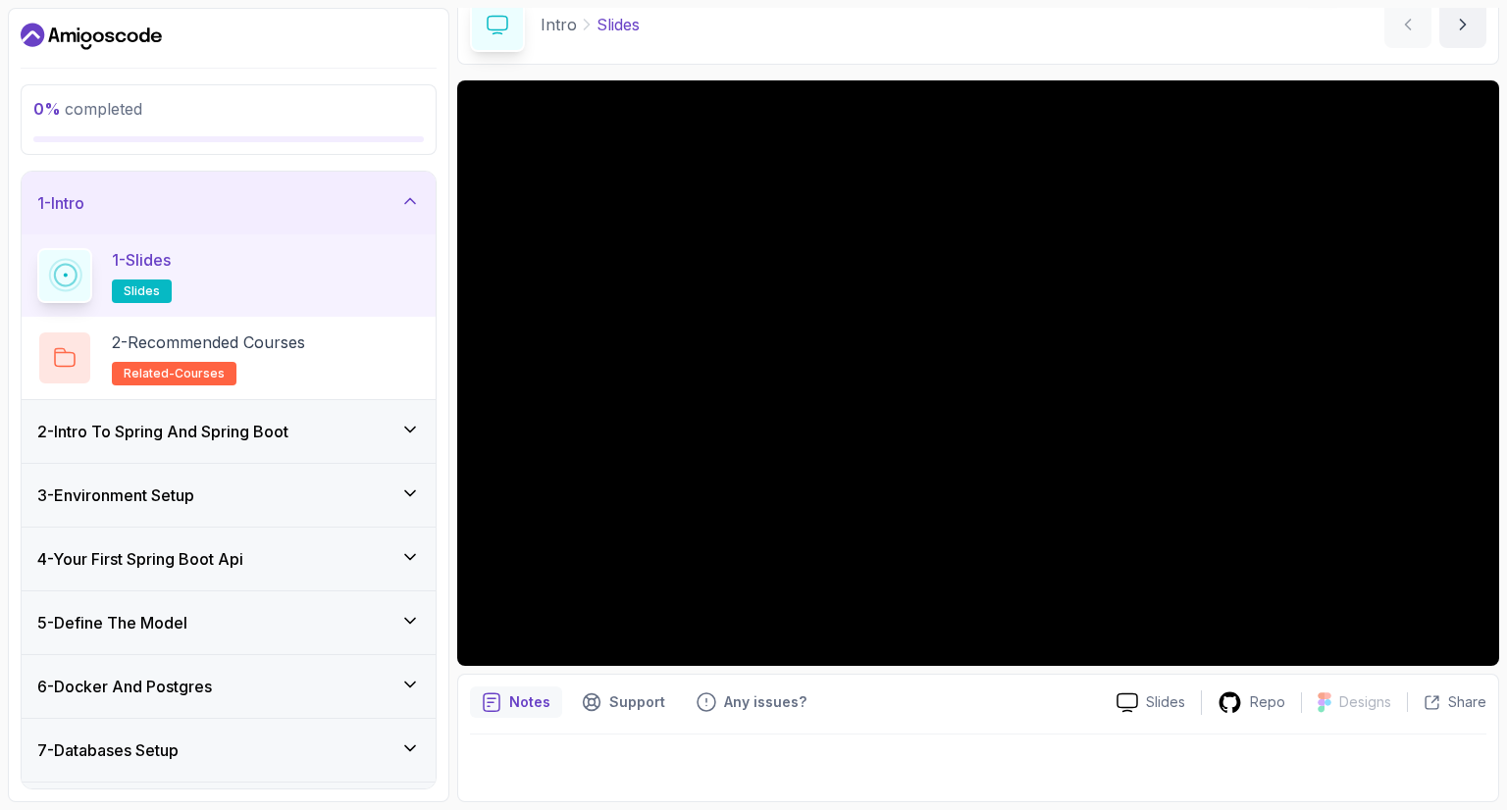
click at [247, 434] on h3 "2 - Intro To Spring And Spring Boot" at bounding box center [162, 432] width 251 height 24
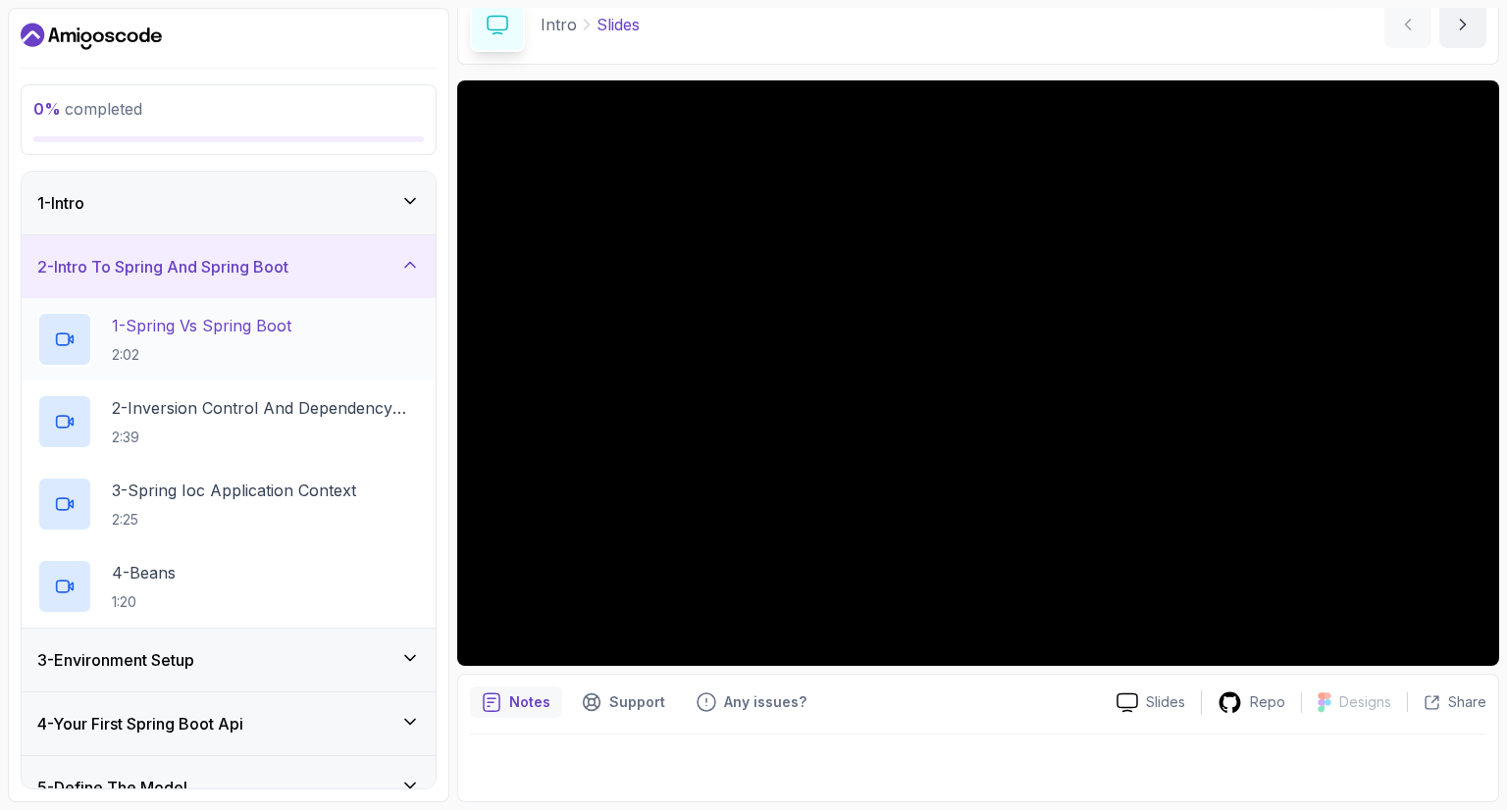
click at [240, 320] on p "1 - Spring Vs Spring Boot" at bounding box center [202, 326] width 180 height 24
